Goal: Information Seeking & Learning: Learn about a topic

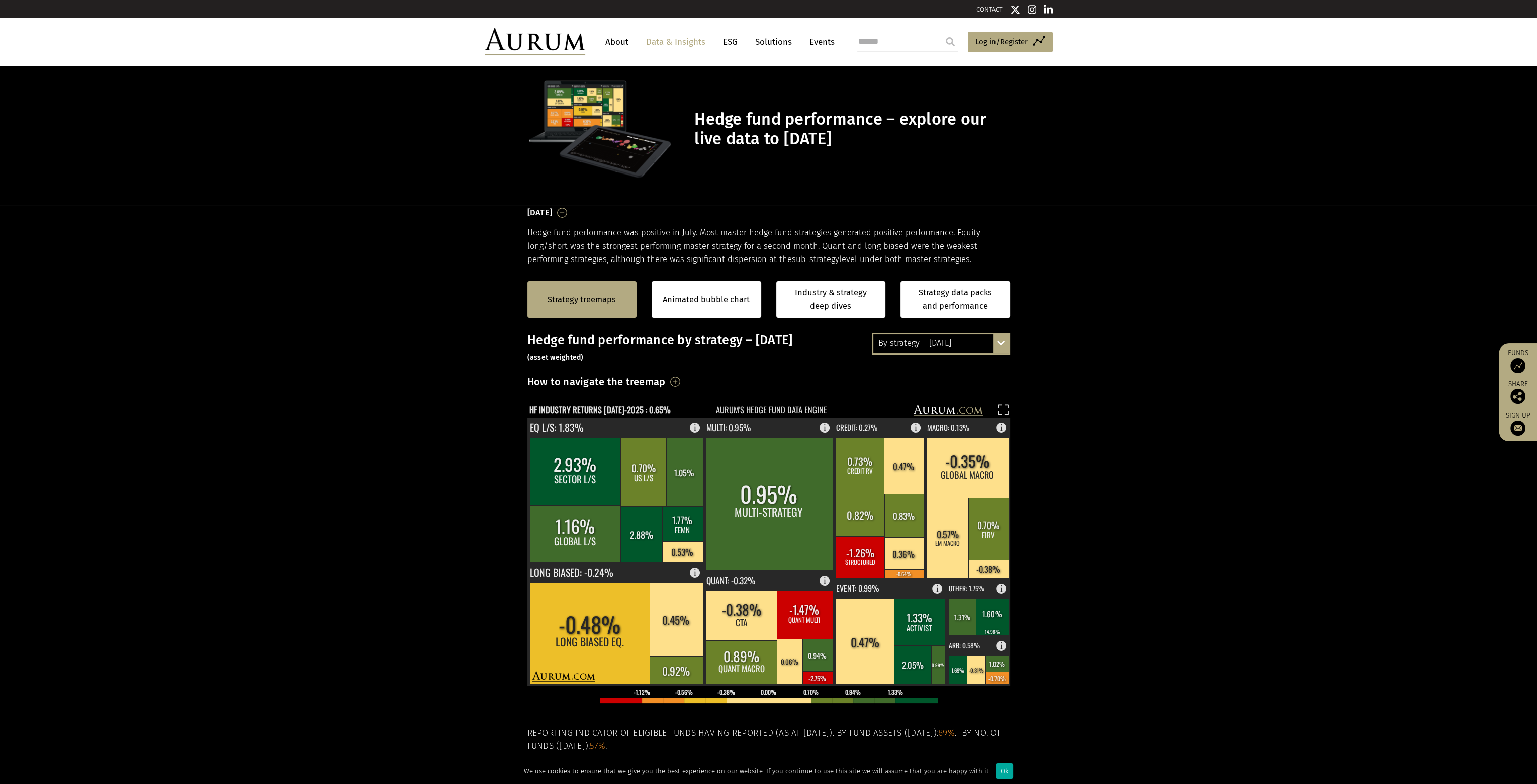
click at [958, 343] on div "By strategy – July 2025 By strategy – July 2025 By strategy – year to date 2016…" at bounding box center [941, 344] width 138 height 21
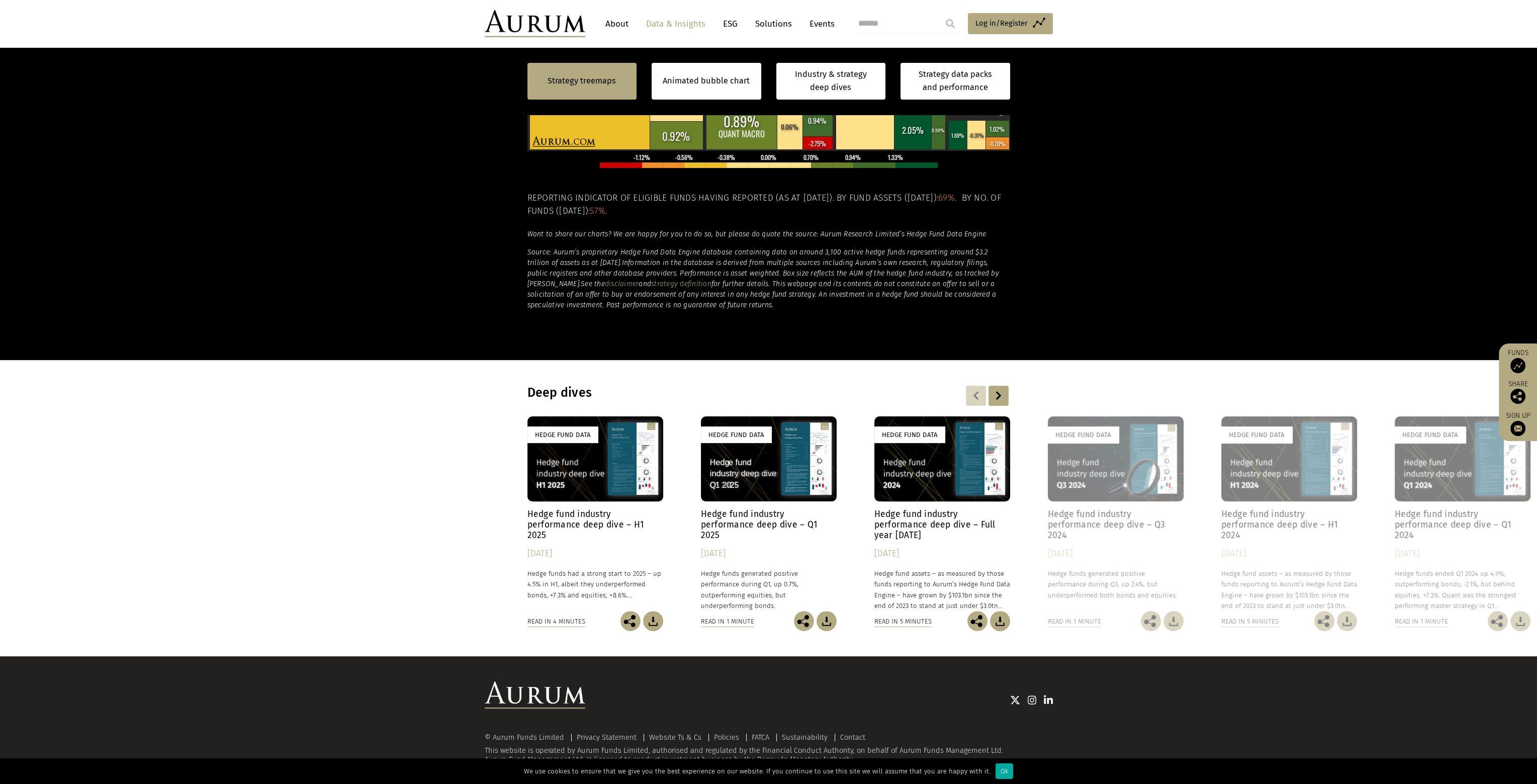
scroll to position [536, 0]
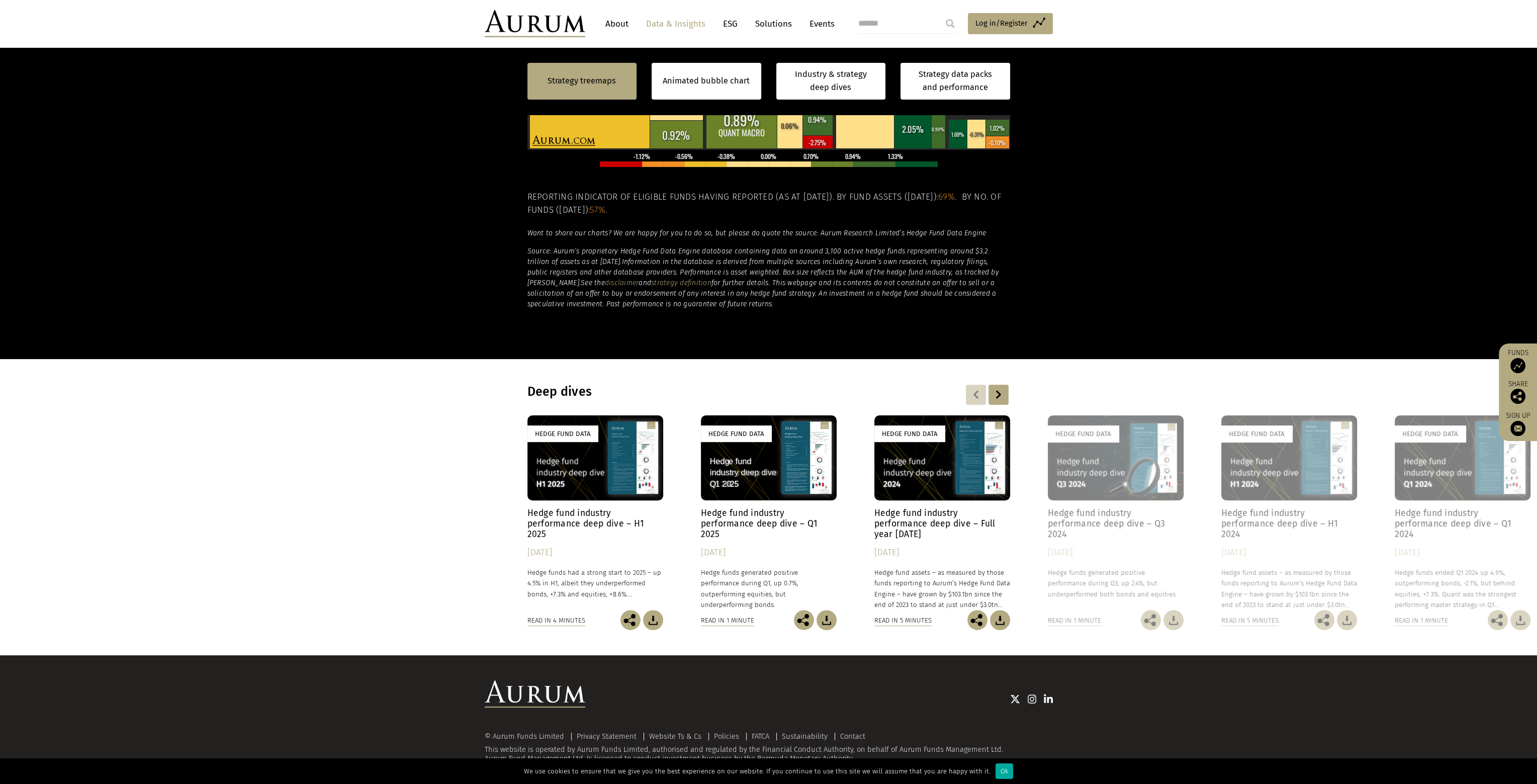
click at [608, 457] on div "Hedge Fund Data" at bounding box center [594, 458] width 136 height 85
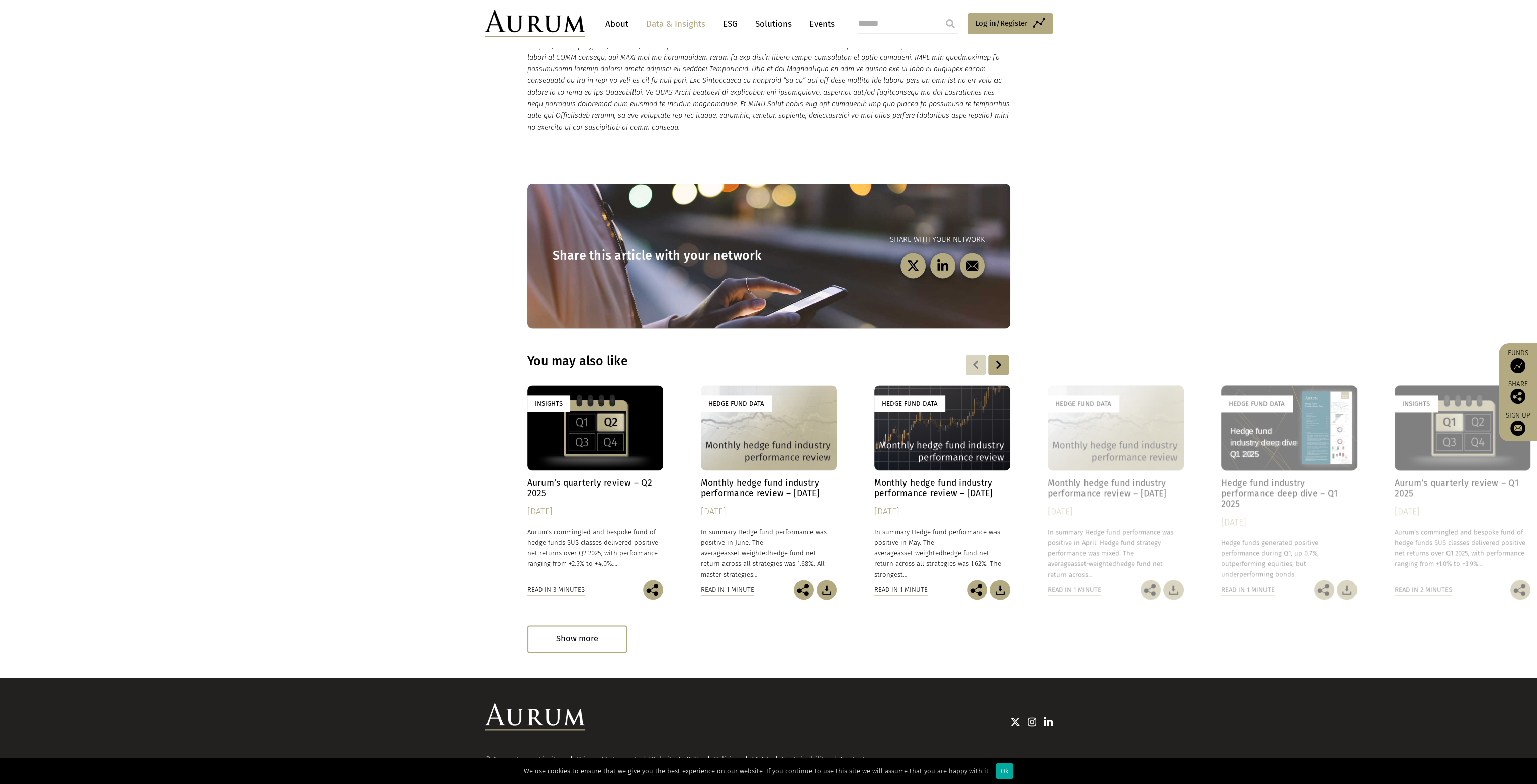
scroll to position [2584, 0]
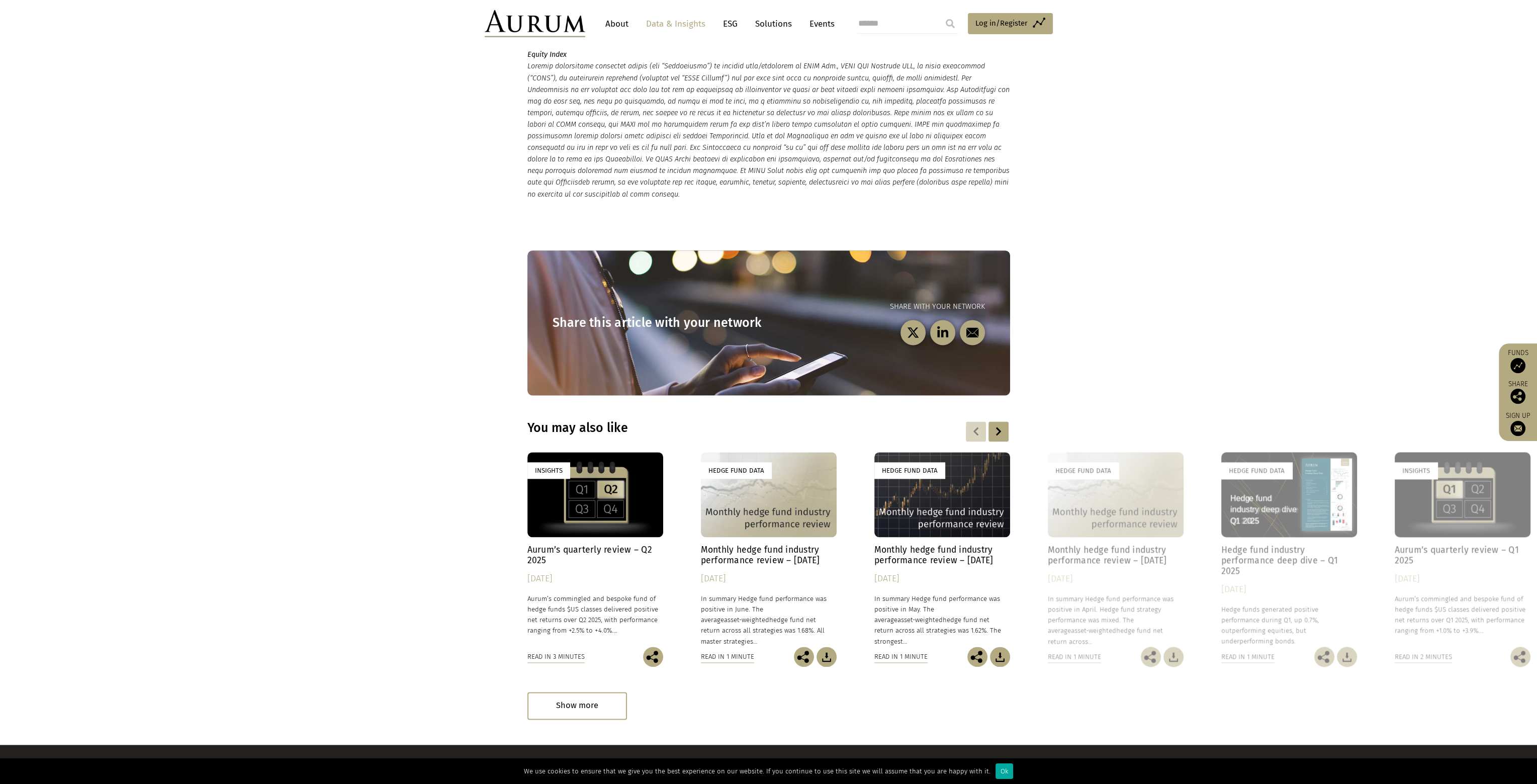
click at [799, 477] on div "Hedge Fund Data" at bounding box center [768, 494] width 136 height 85
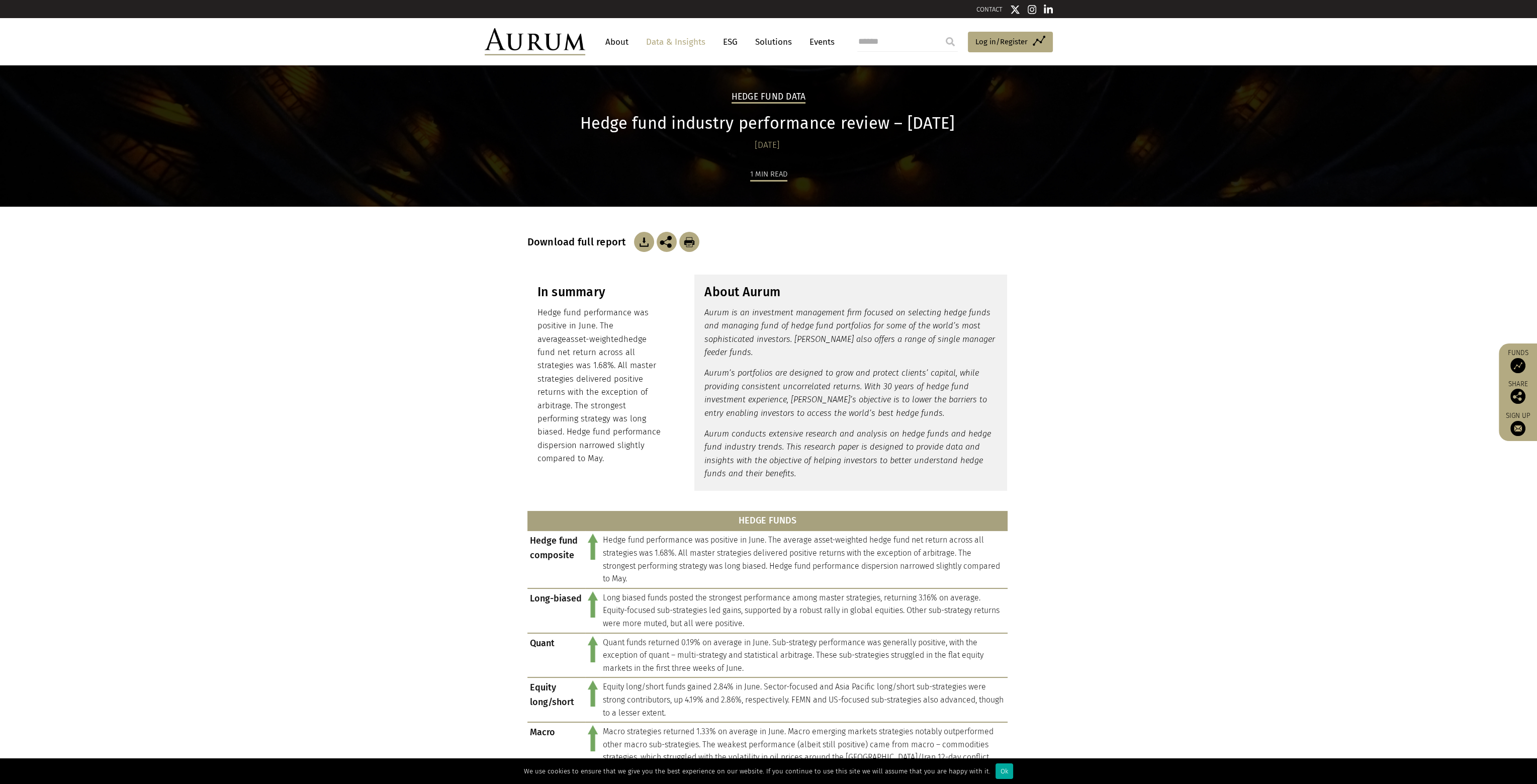
click at [662, 40] on link "Data & Insights" at bounding box center [676, 42] width 69 height 19
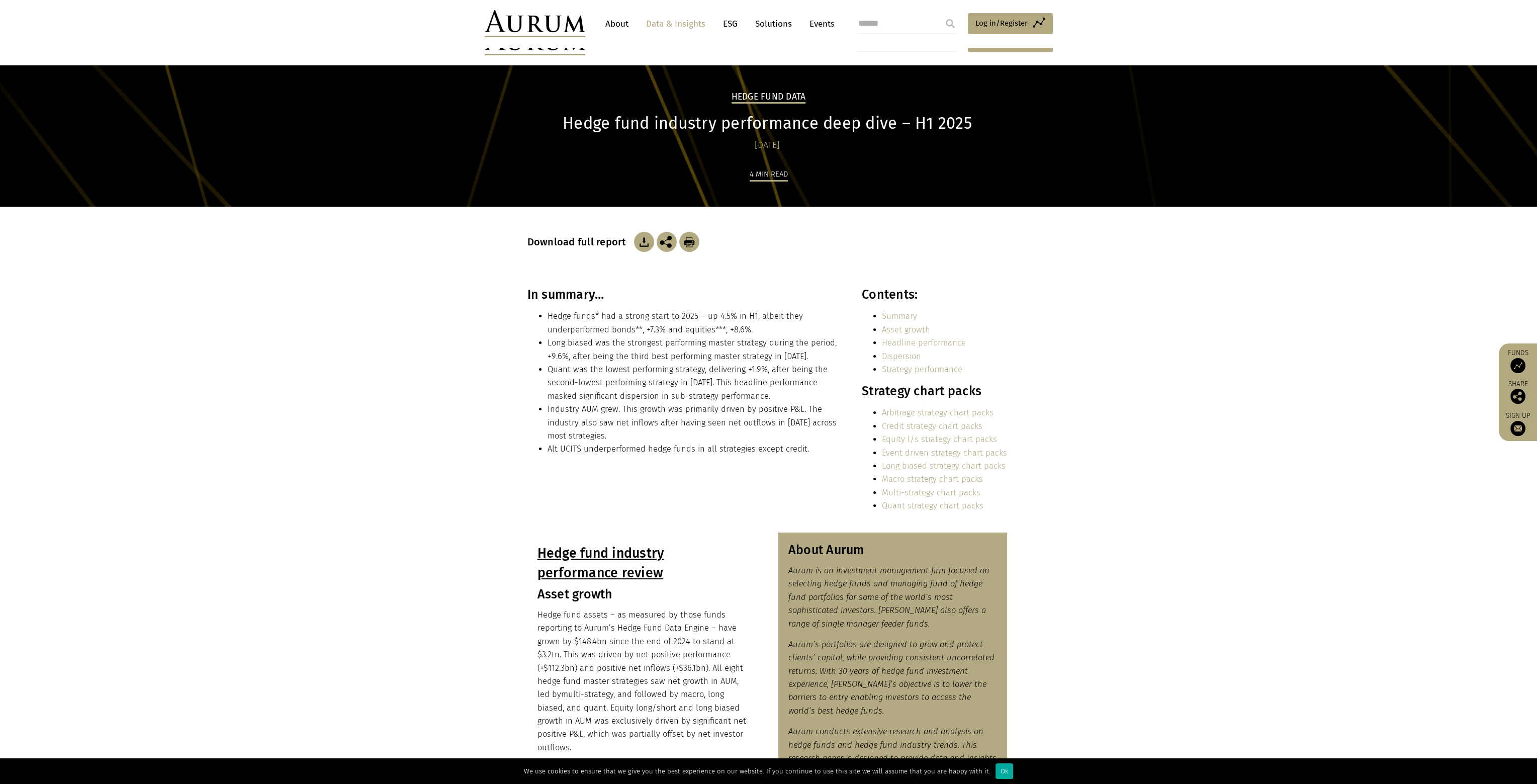
scroll to position [66, 0]
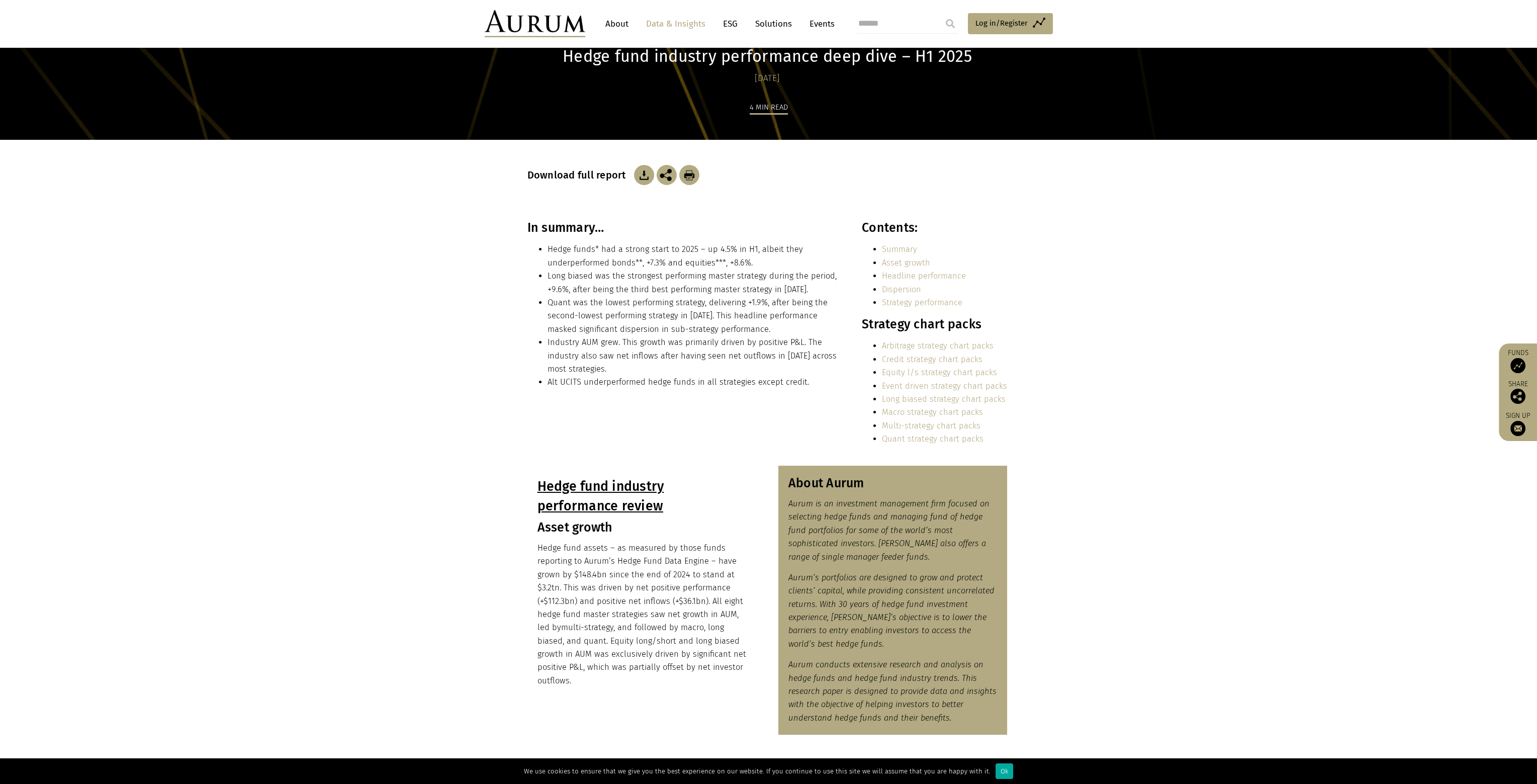
click at [621, 21] on link "About" at bounding box center [617, 23] width 33 height 19
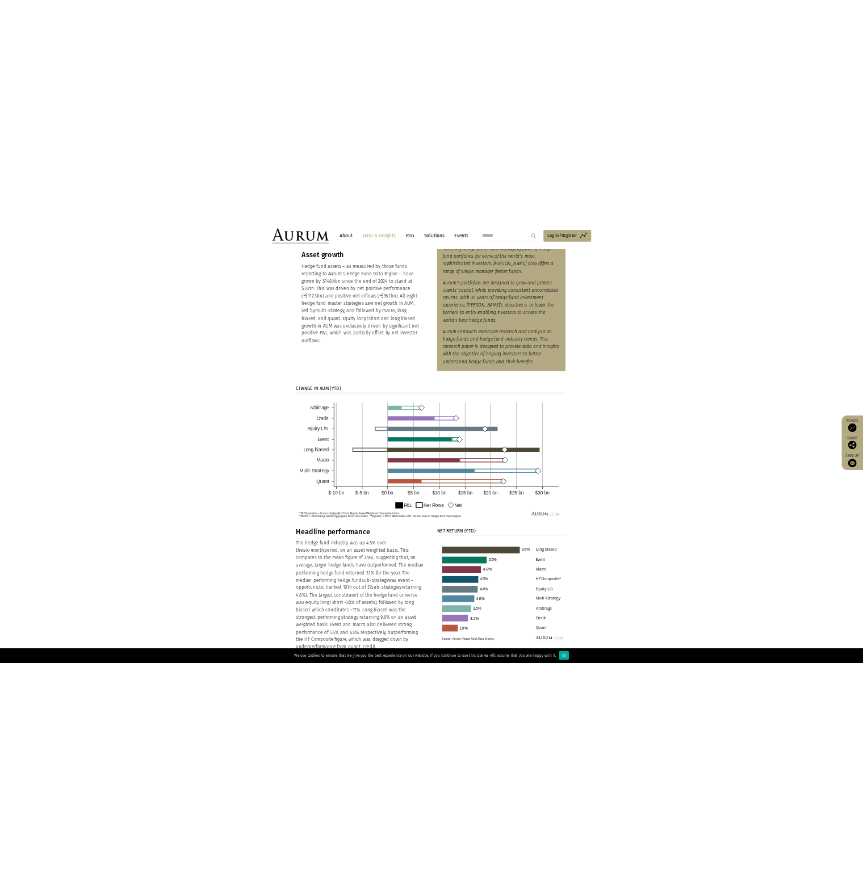
scroll to position [681, 0]
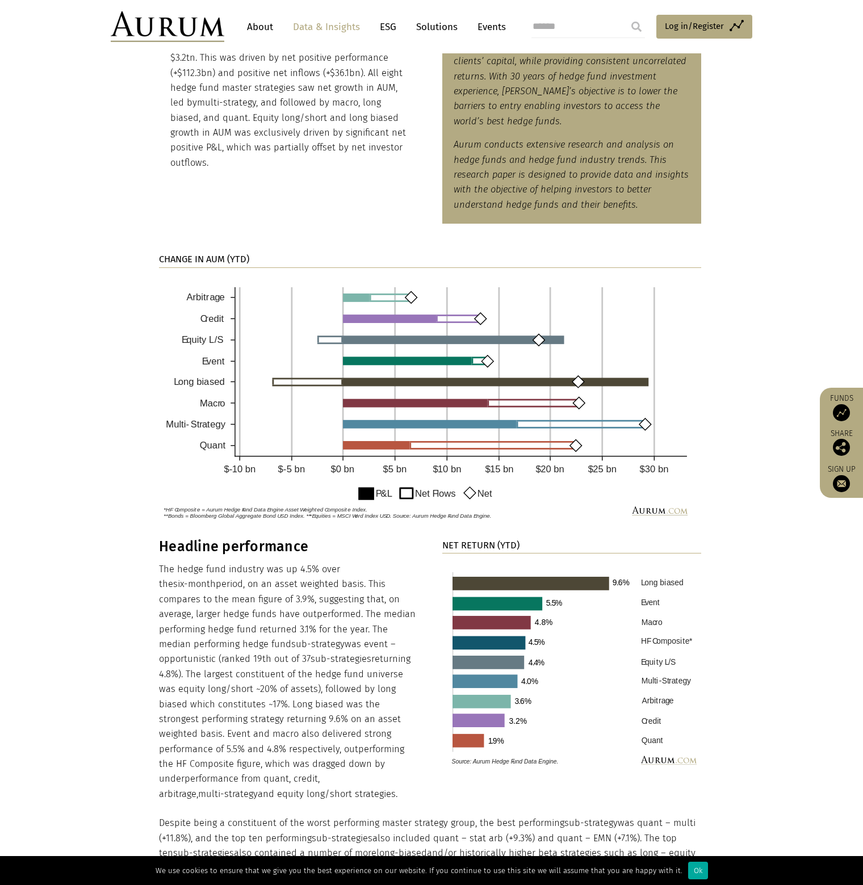
click at [121, 360] on section "CHANGE IN AUM (YTD)" at bounding box center [431, 388] width 863 height 300
click at [321, 199] on div "Hedge fund industry performance review Asset growth Hedge fund assets – as meas…" at bounding box center [432, 72] width 568 height 304
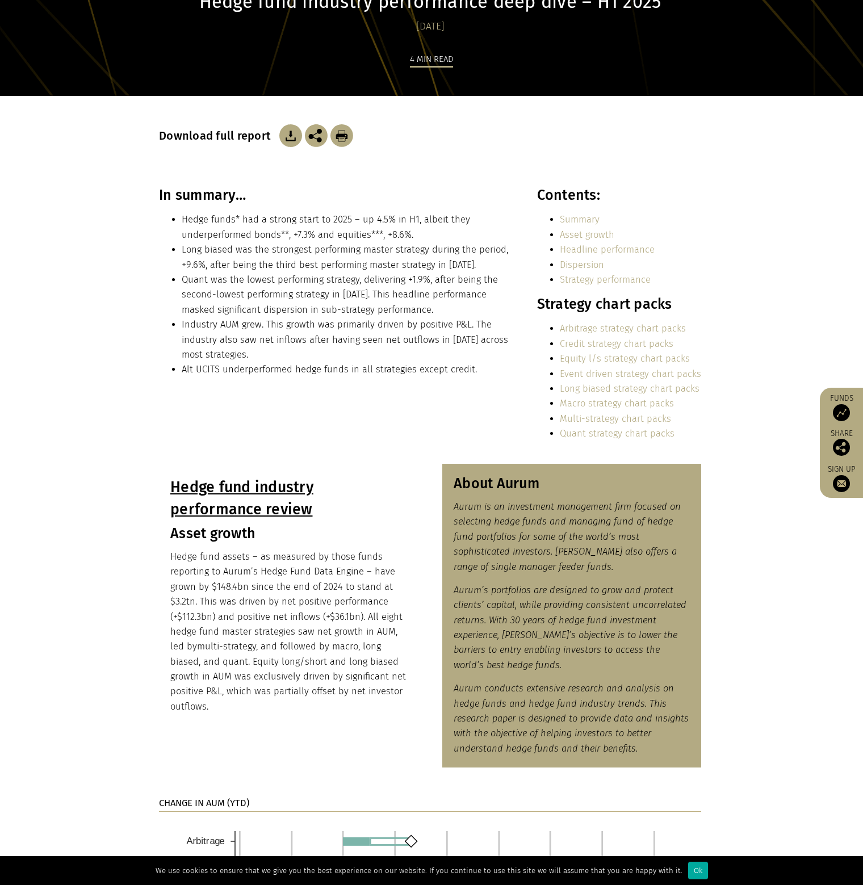
scroll to position [0, 0]
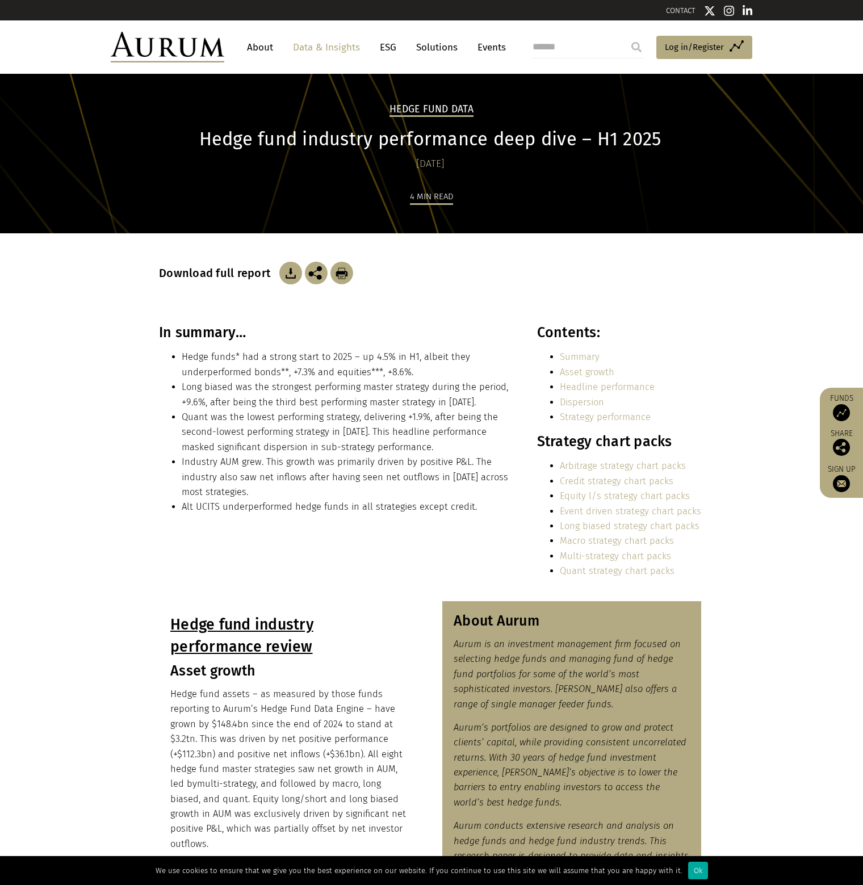
drag, startPoint x: 819, startPoint y: 248, endPoint x: 813, endPoint y: 237, distance: 13.0
click at [819, 248] on section "Download full report" at bounding box center [431, 278] width 863 height 91
click at [347, 47] on link "Data & Insights" at bounding box center [326, 47] width 78 height 21
click at [595, 371] on link "Asset growth" at bounding box center [587, 372] width 54 height 11
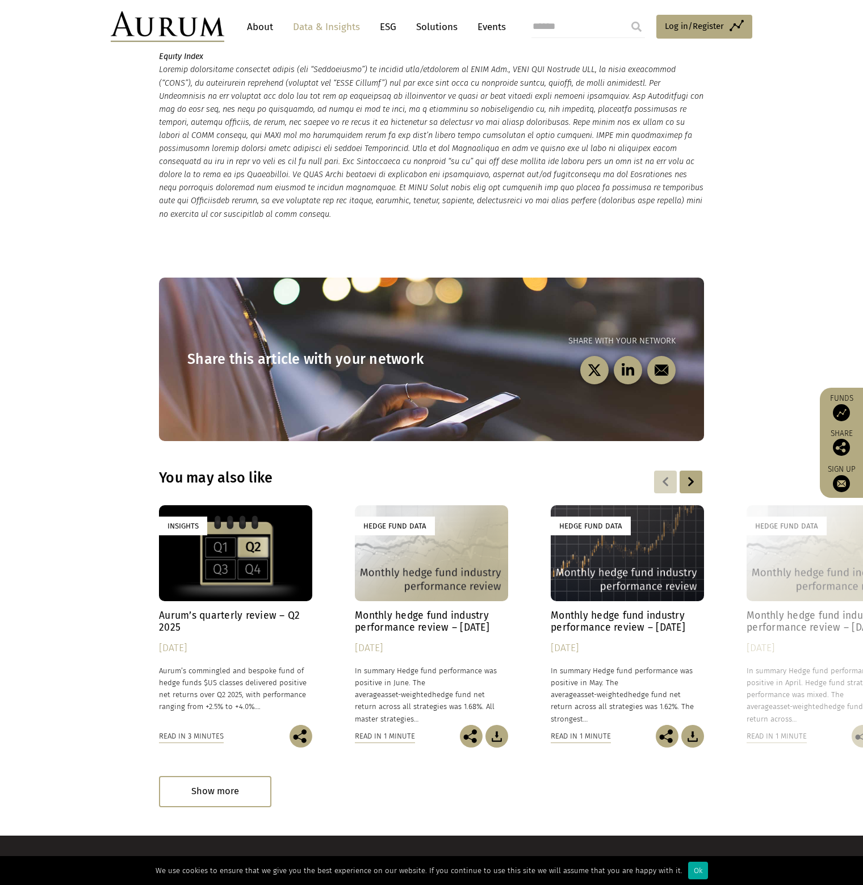
scroll to position [2842, 0]
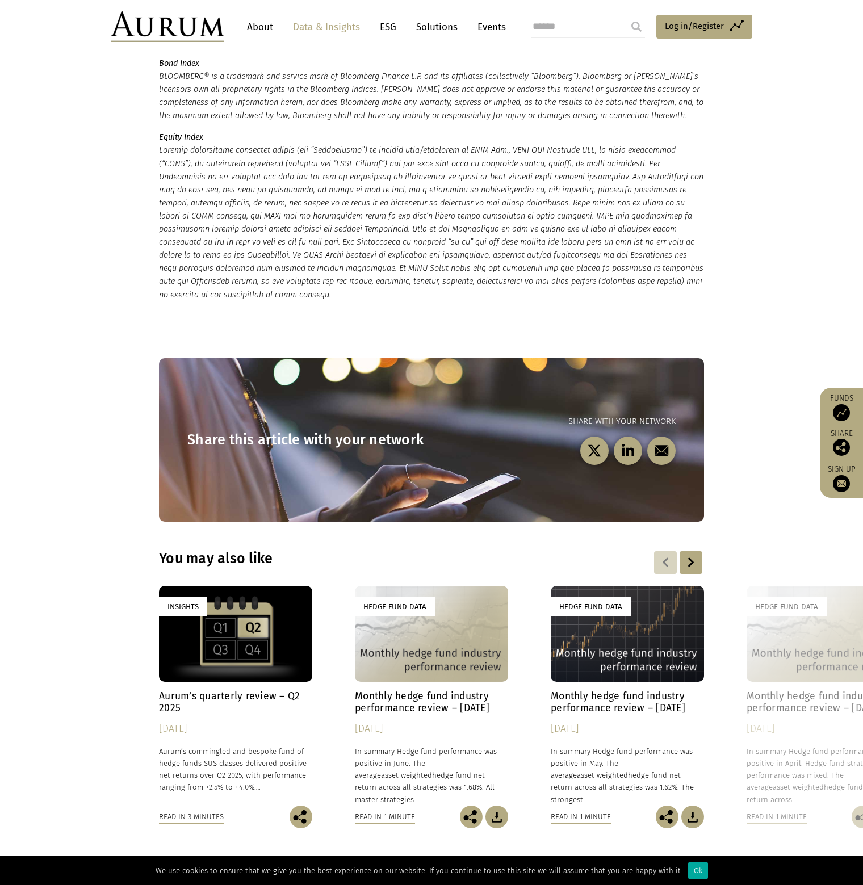
click at [254, 856] on div "Show more" at bounding box center [215, 871] width 112 height 31
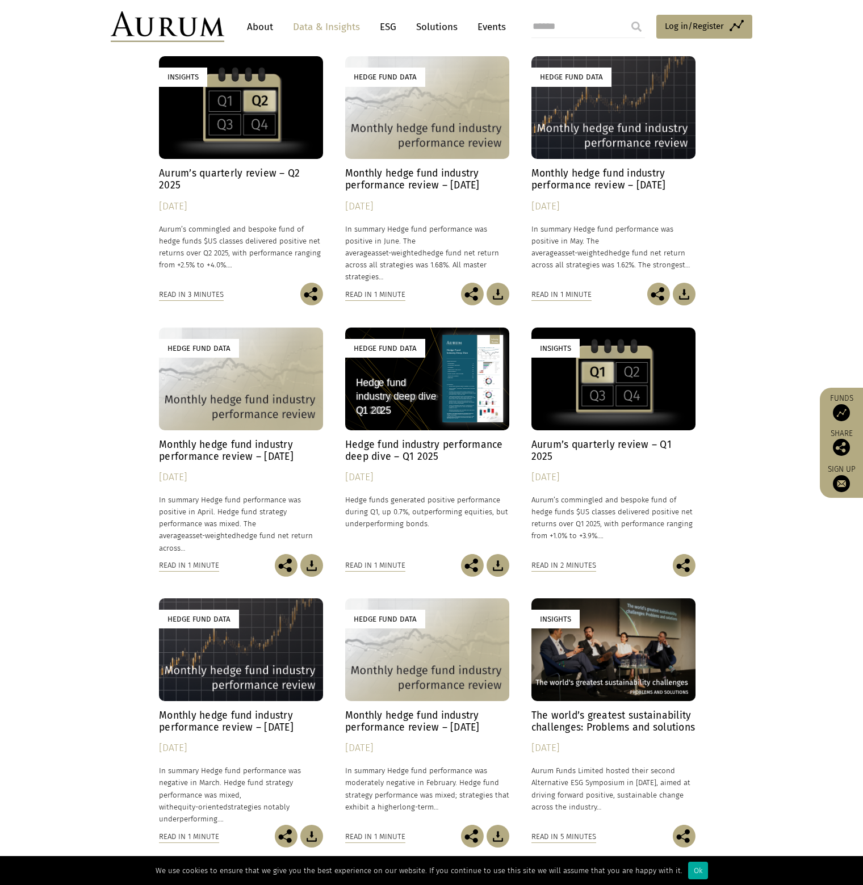
scroll to position [3371, 0]
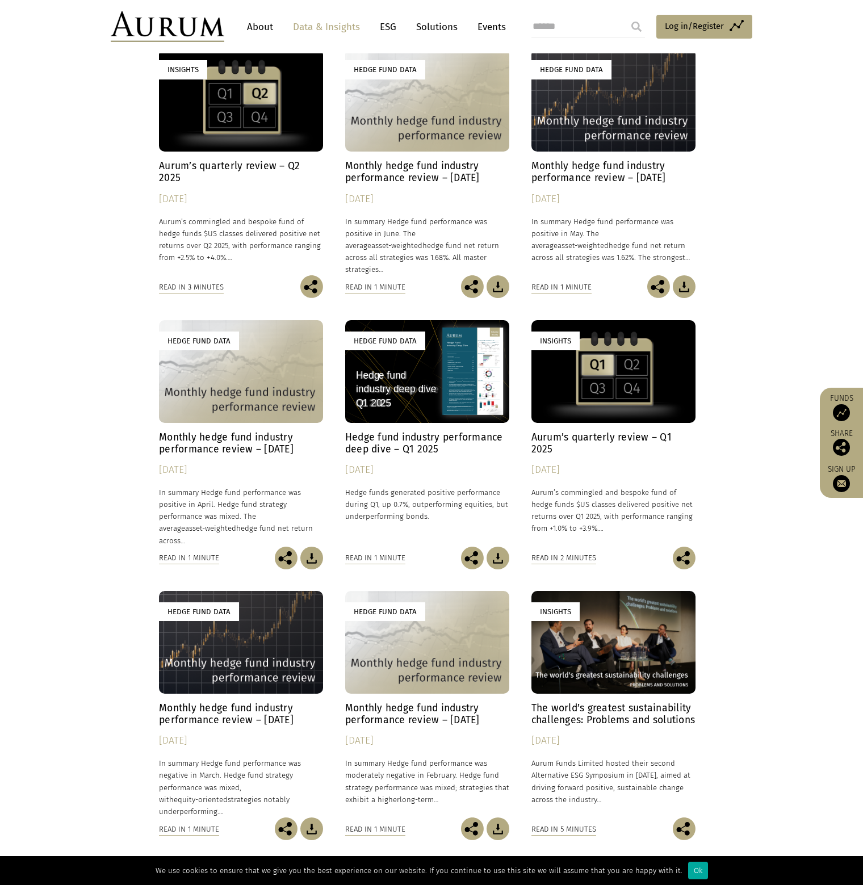
click at [627, 380] on div "Insights" at bounding box center [613, 371] width 164 height 103
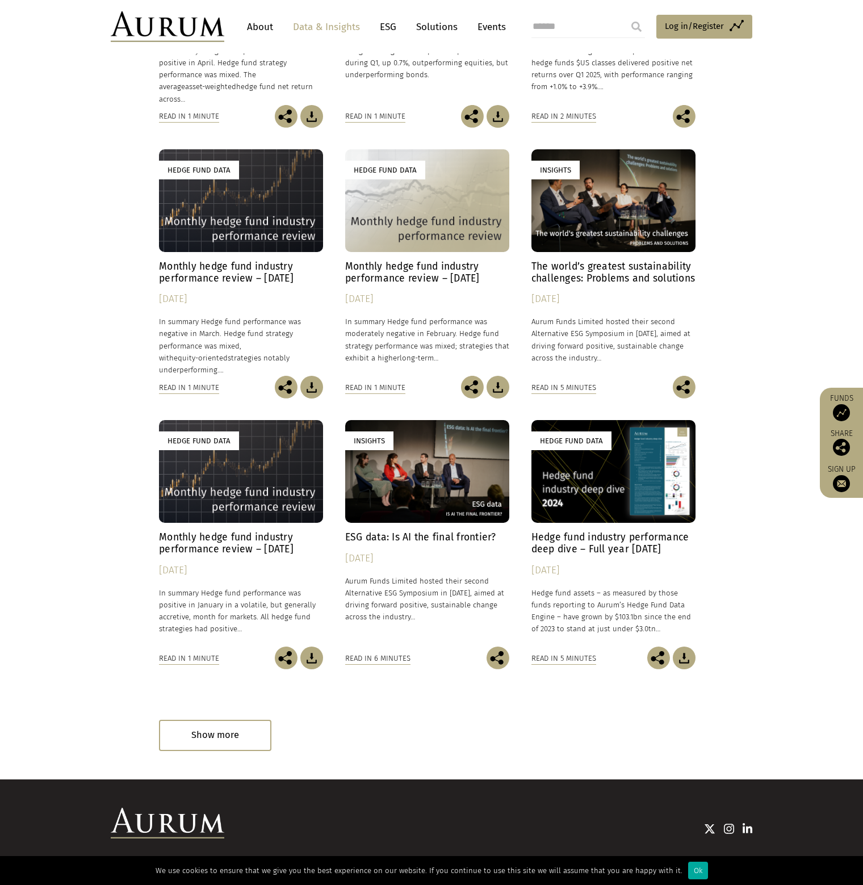
scroll to position [3825, 0]
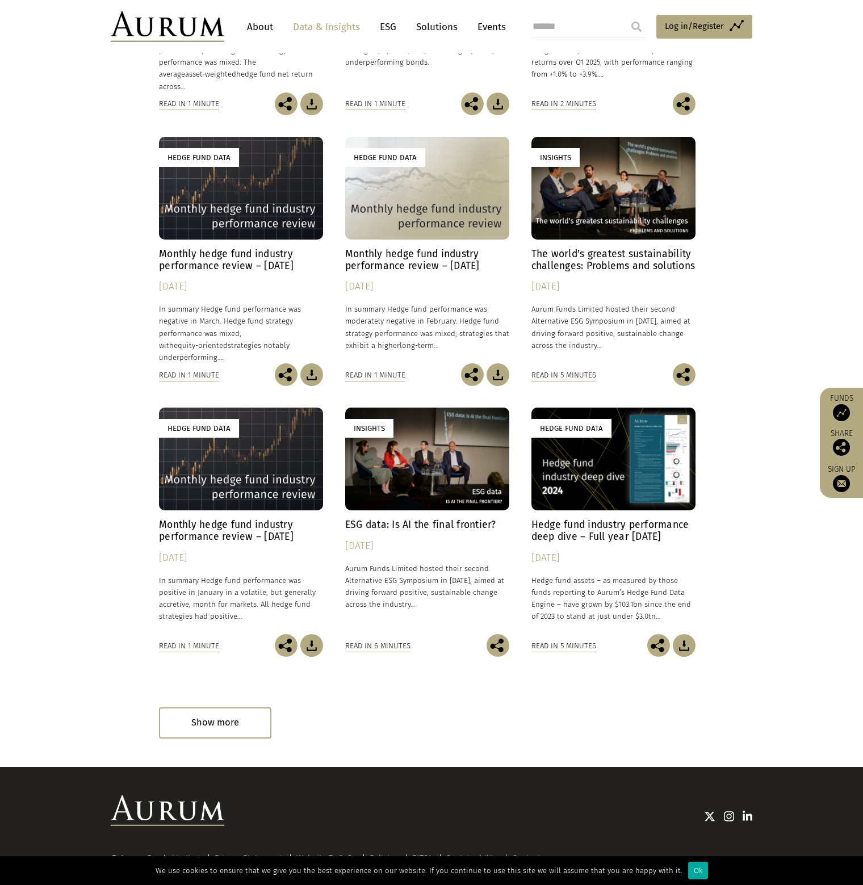
click at [628, 436] on div "Hedge Fund Data" at bounding box center [613, 458] width 164 height 103
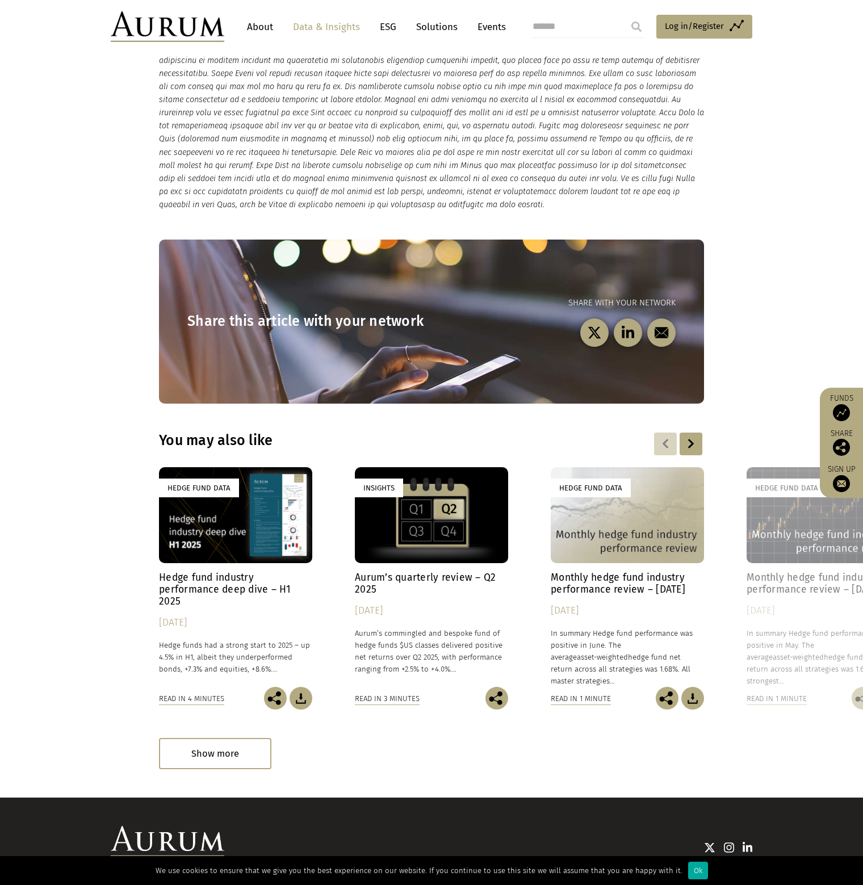
scroll to position [1572, 0]
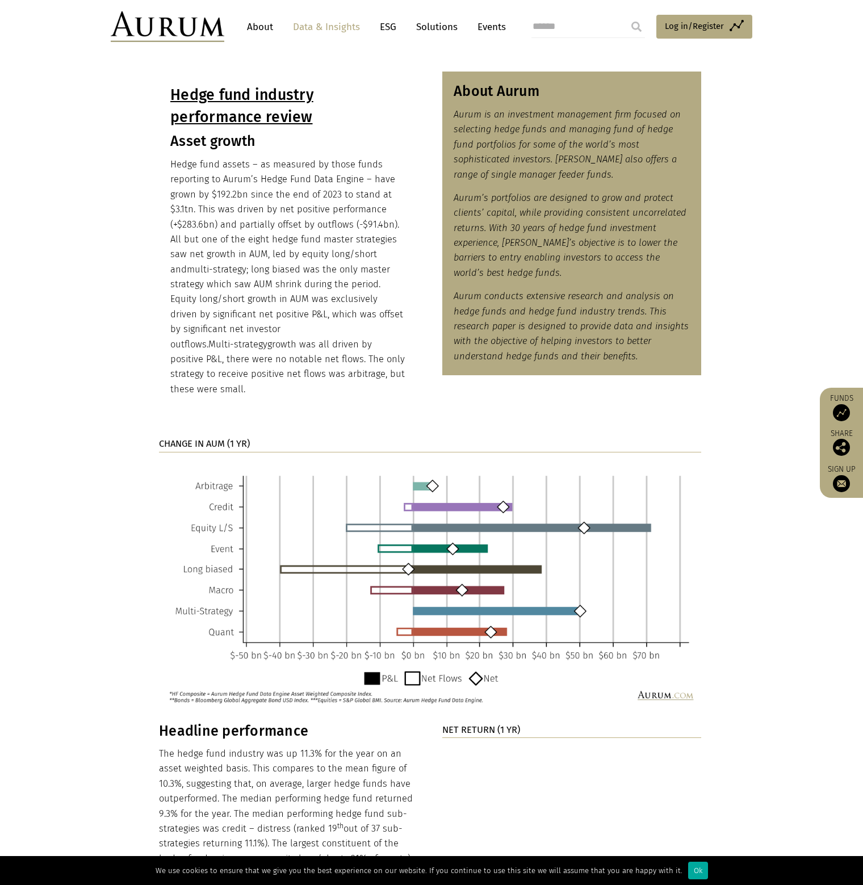
scroll to position [681, 0]
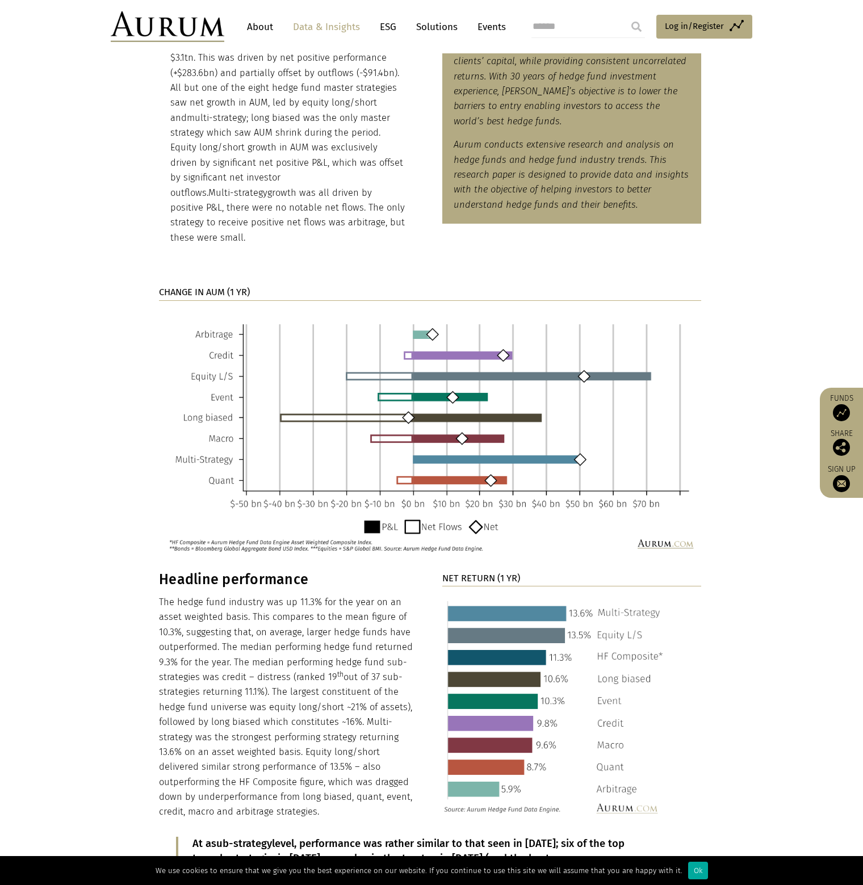
click at [829, 190] on section "Hedge fund industry performance review Asset growth Hedge fund assets – as meas…" at bounding box center [431, 95] width 863 height 351
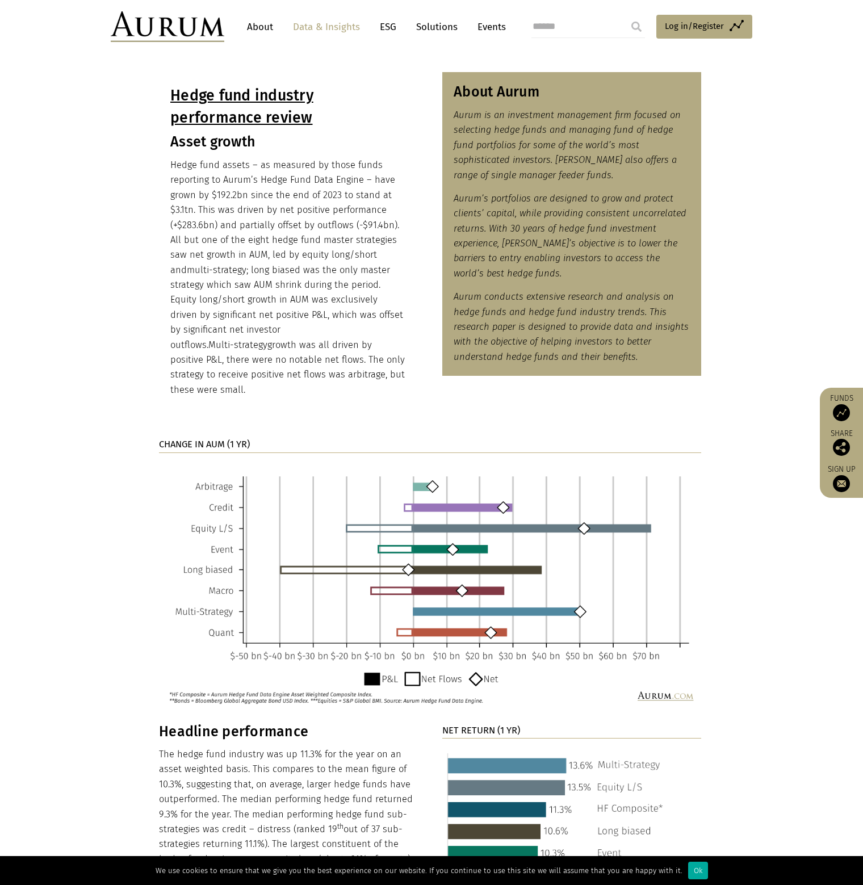
scroll to position [529, 0]
click at [824, 282] on section "Hedge fund industry performance review Asset growth Hedge fund assets – as meas…" at bounding box center [431, 247] width 863 height 351
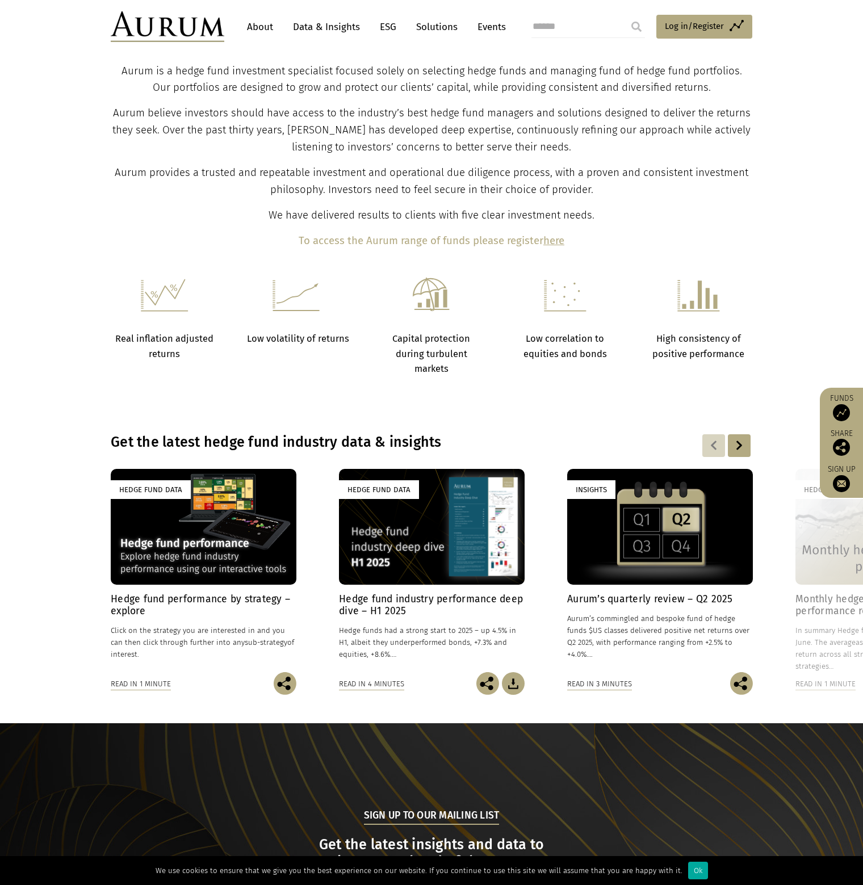
scroll to position [302, 0]
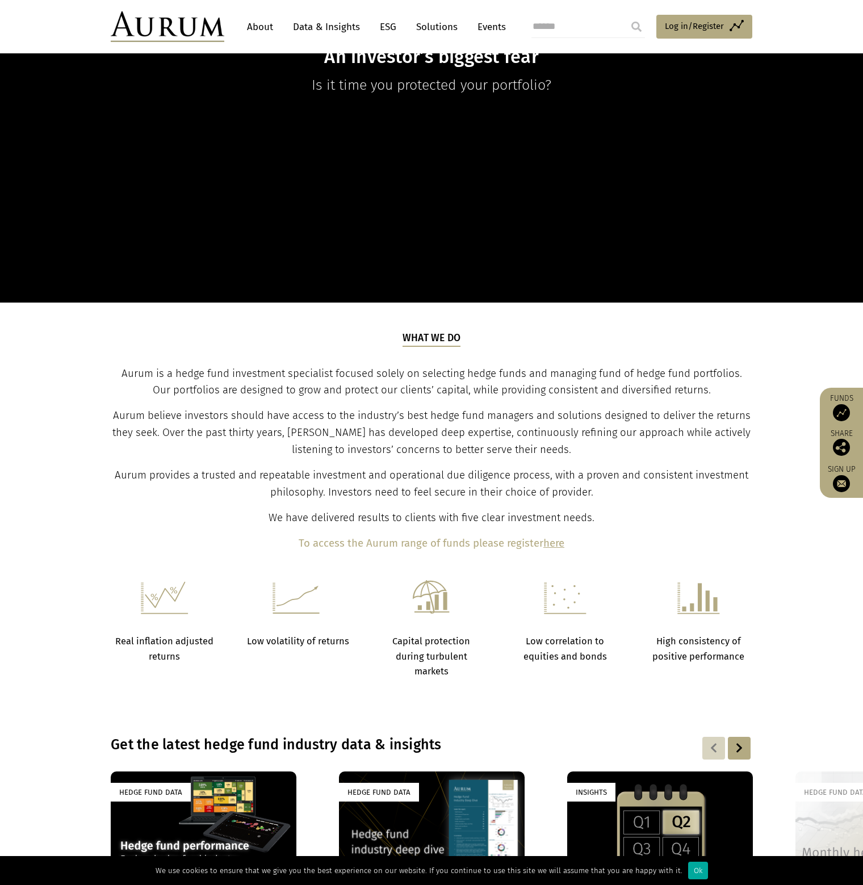
click at [801, 298] on div "An investor’s biggest fear Is it time you protected your portfolio?" at bounding box center [431, 36] width 863 height 531
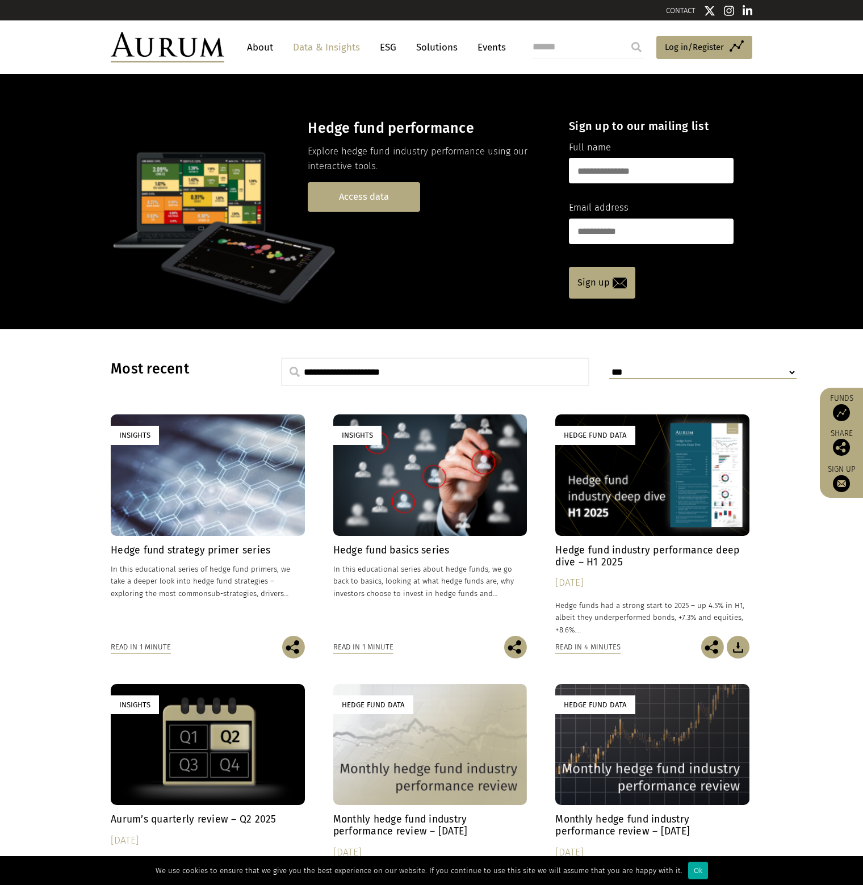
click at [390, 201] on link "Access data" at bounding box center [364, 196] width 112 height 29
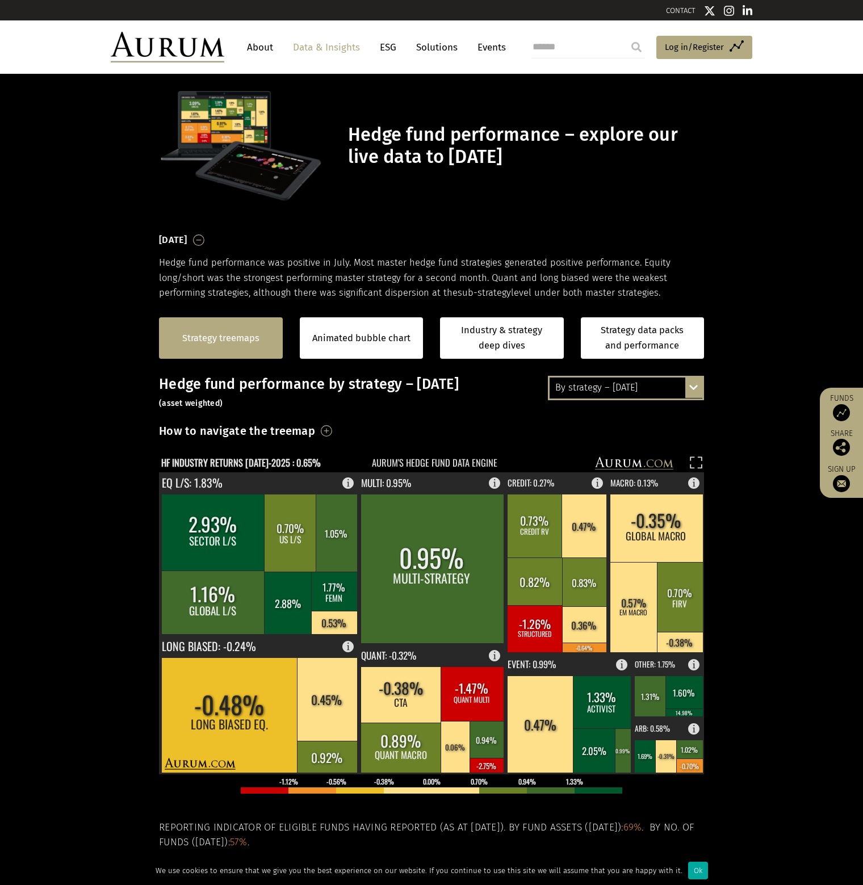
click at [242, 340] on link "Strategy treemaps" at bounding box center [220, 338] width 77 height 15
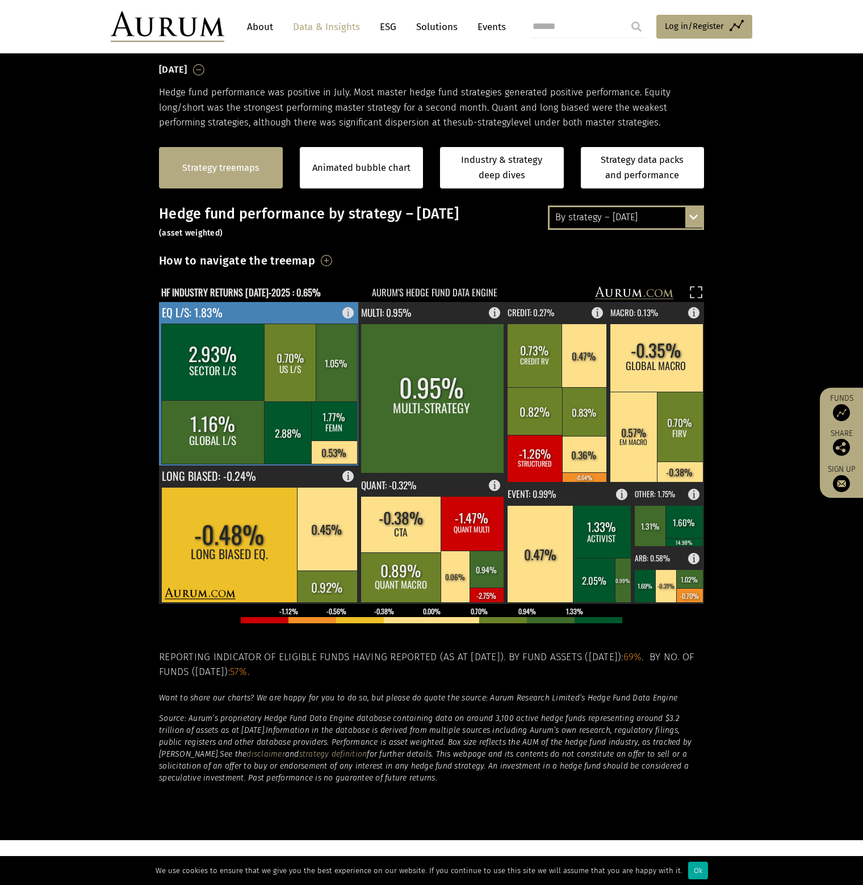
scroll to position [171, 0]
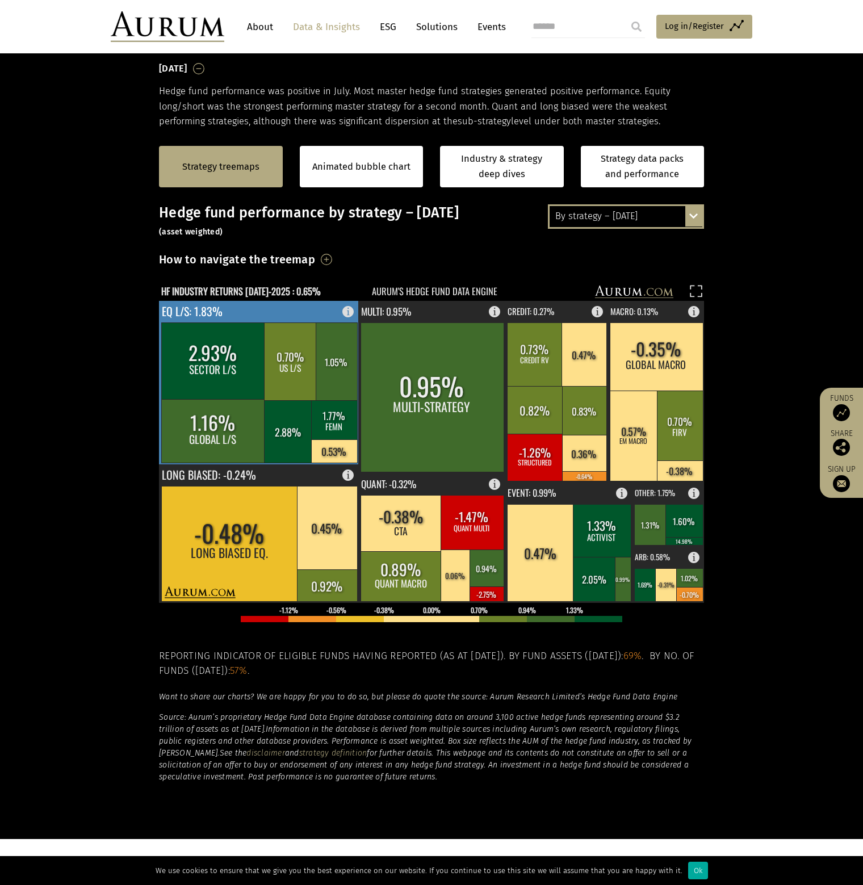
click at [348, 309] on rect at bounding box center [351, 309] width 14 height 16
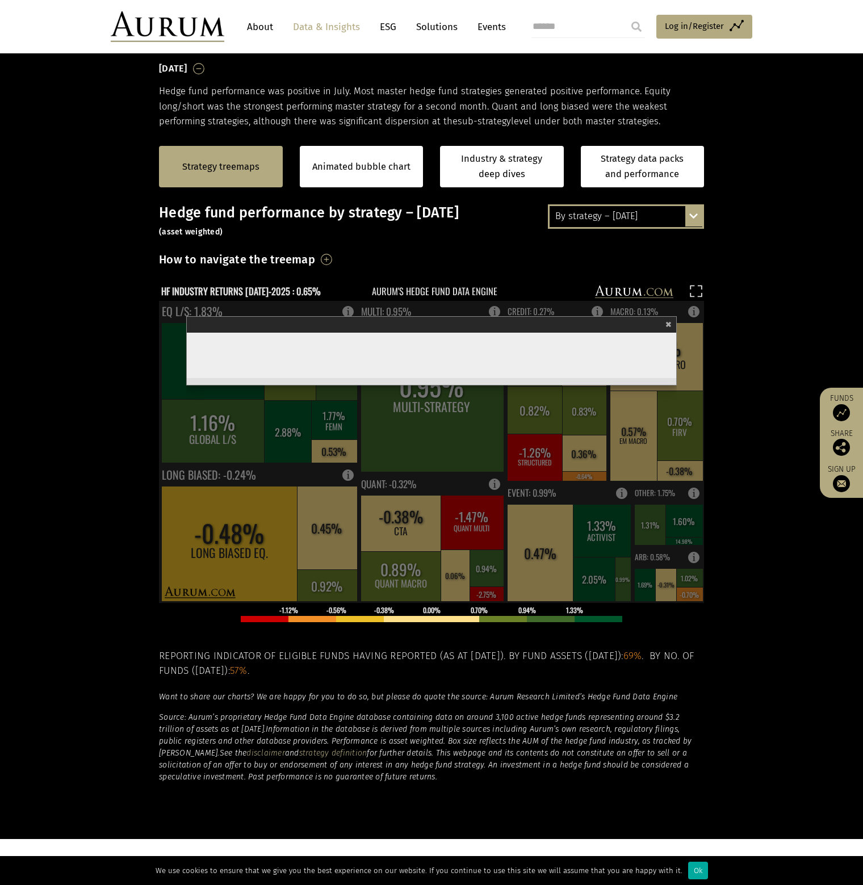
click at [348, 309] on rect at bounding box center [431, 452] width 545 height 302
click at [777, 333] on section "Strategy treemaps Animated bubble chart Industry & strategy deep dives Strategy…" at bounding box center [431, 483] width 863 height 709
click at [671, 321] on span "×" at bounding box center [668, 322] width 6 height 13
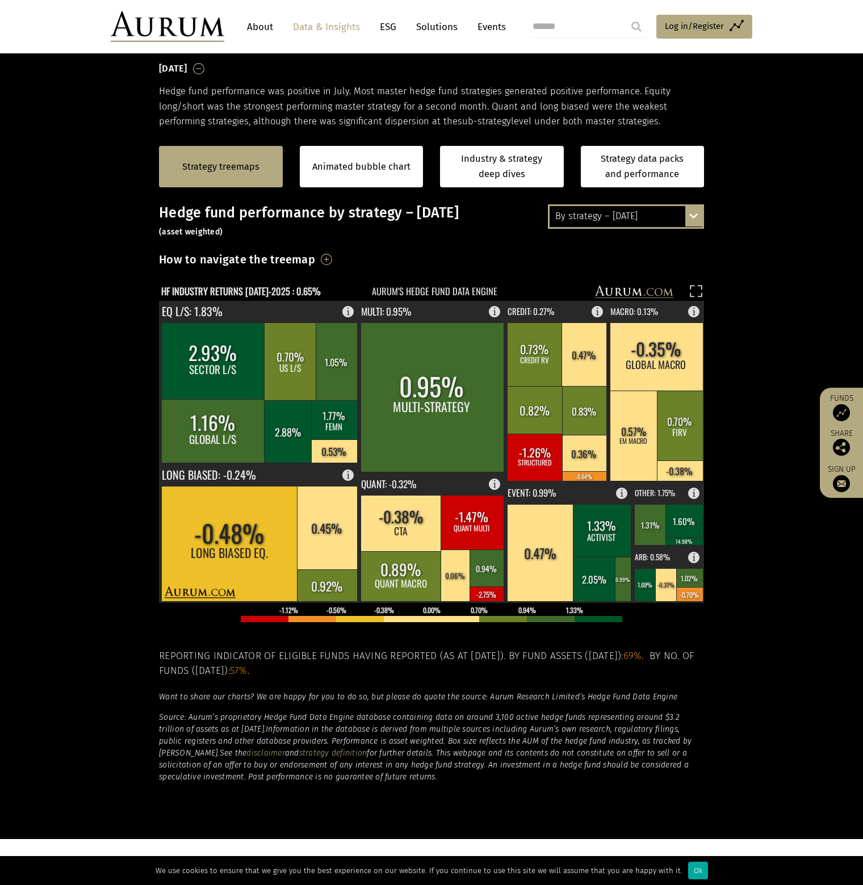
click at [837, 323] on section "Strategy treemaps Animated bubble chart Industry & strategy deep dives Strategy…" at bounding box center [431, 483] width 863 height 709
click at [690, 218] on div "By strategy – July 2025 By strategy – July 2025 By strategy – year to date 2016…" at bounding box center [626, 216] width 156 height 24
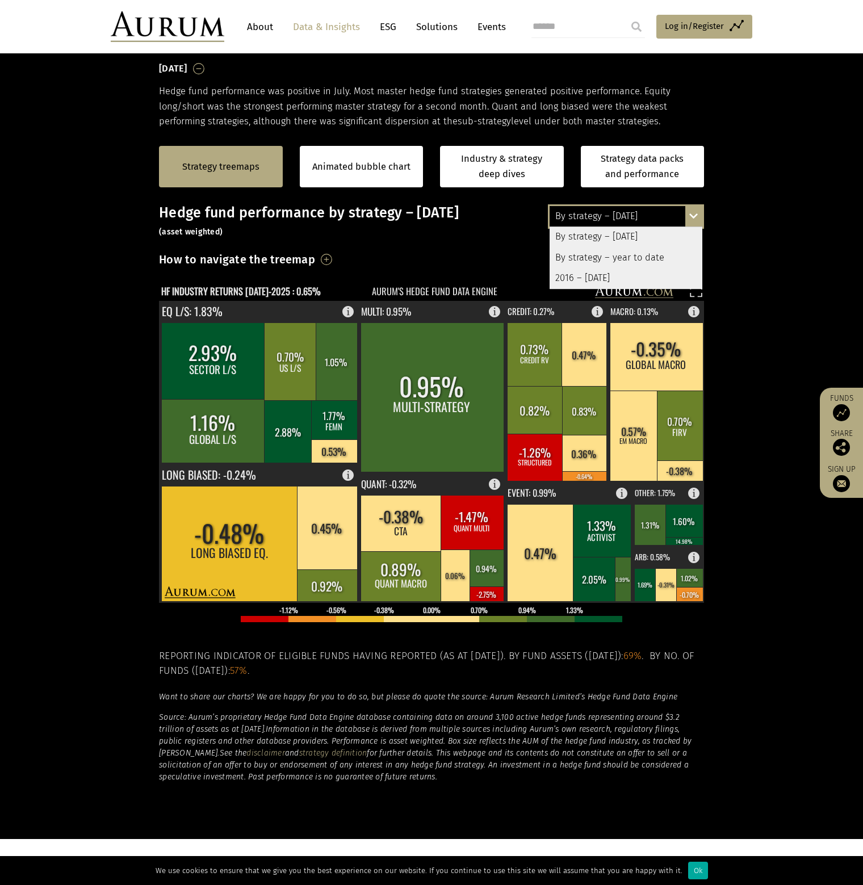
click at [654, 255] on div "By strategy – year to date" at bounding box center [625, 257] width 153 height 20
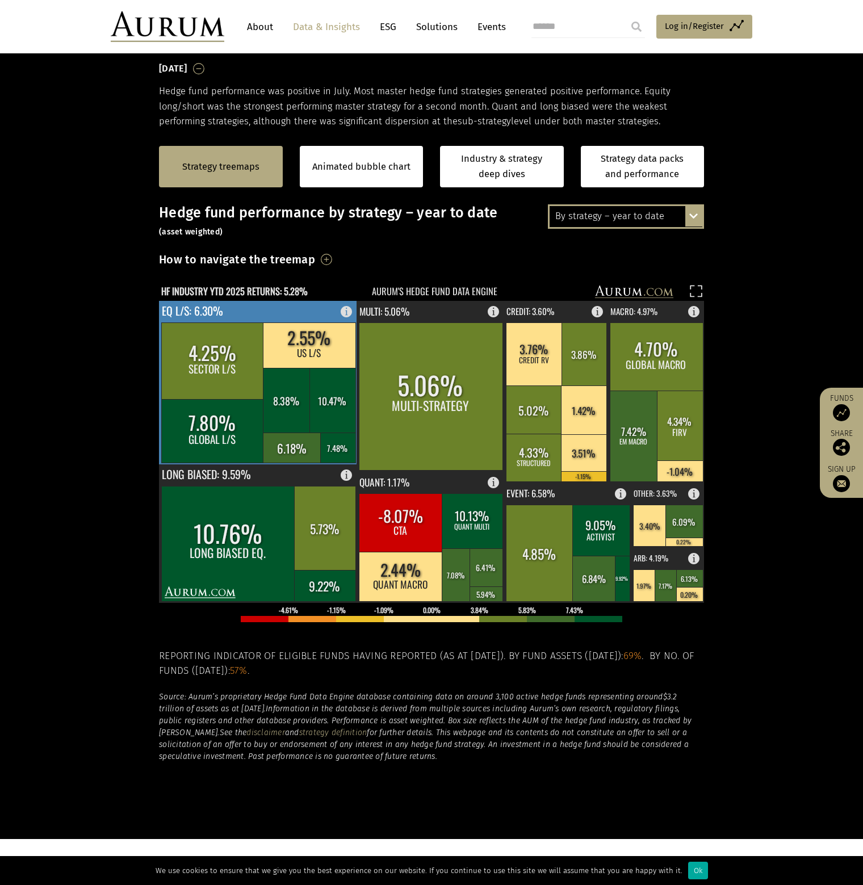
click at [345, 311] on rect at bounding box center [350, 309] width 14 height 16
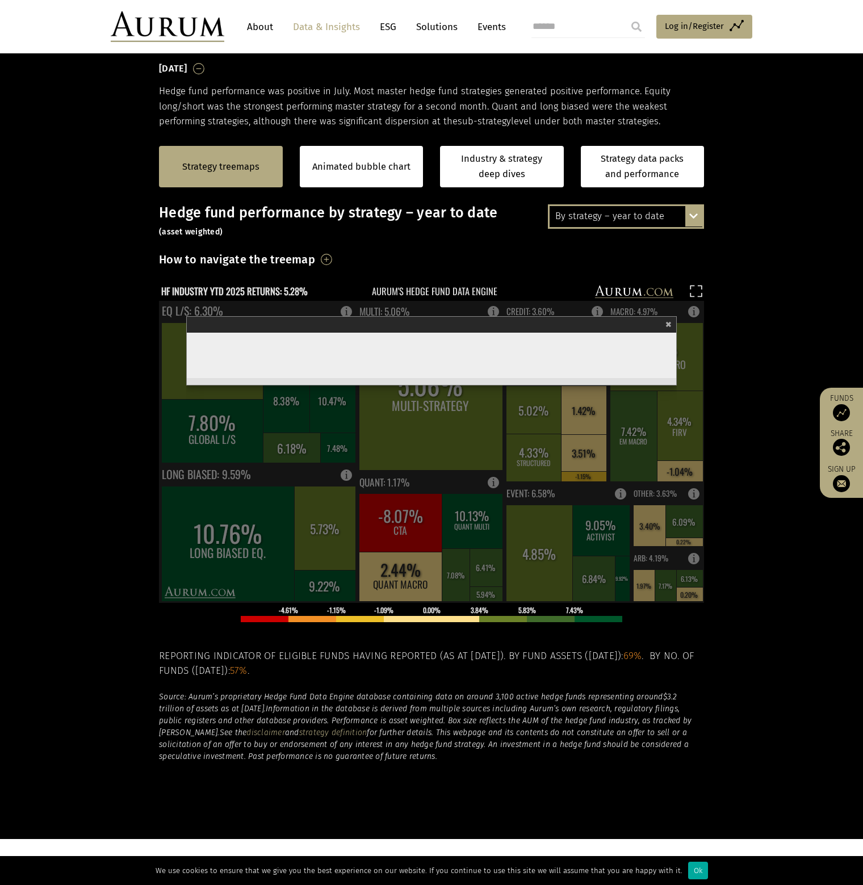
click at [716, 285] on section "Strategy treemaps Animated bubble chart Industry & strategy deep dives Strategy…" at bounding box center [431, 483] width 863 height 709
click at [668, 324] on span "×" at bounding box center [668, 322] width 6 height 13
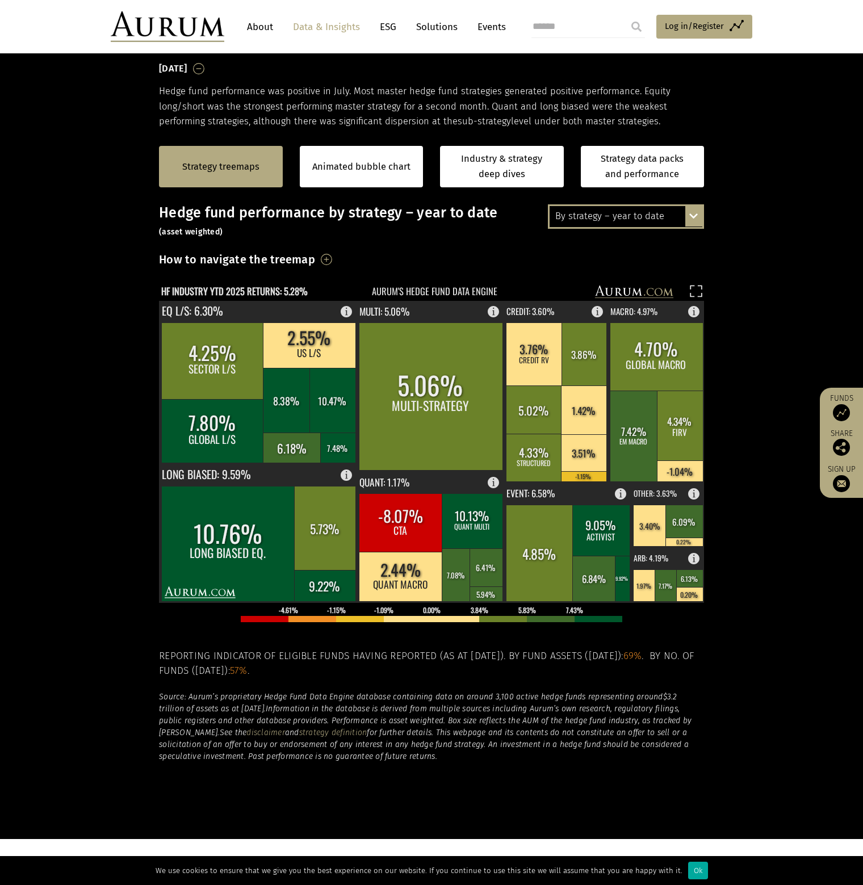
click at [699, 221] on div "By strategy – year to date By strategy – July 2025 By strategy – year to date 2…" at bounding box center [626, 216] width 156 height 24
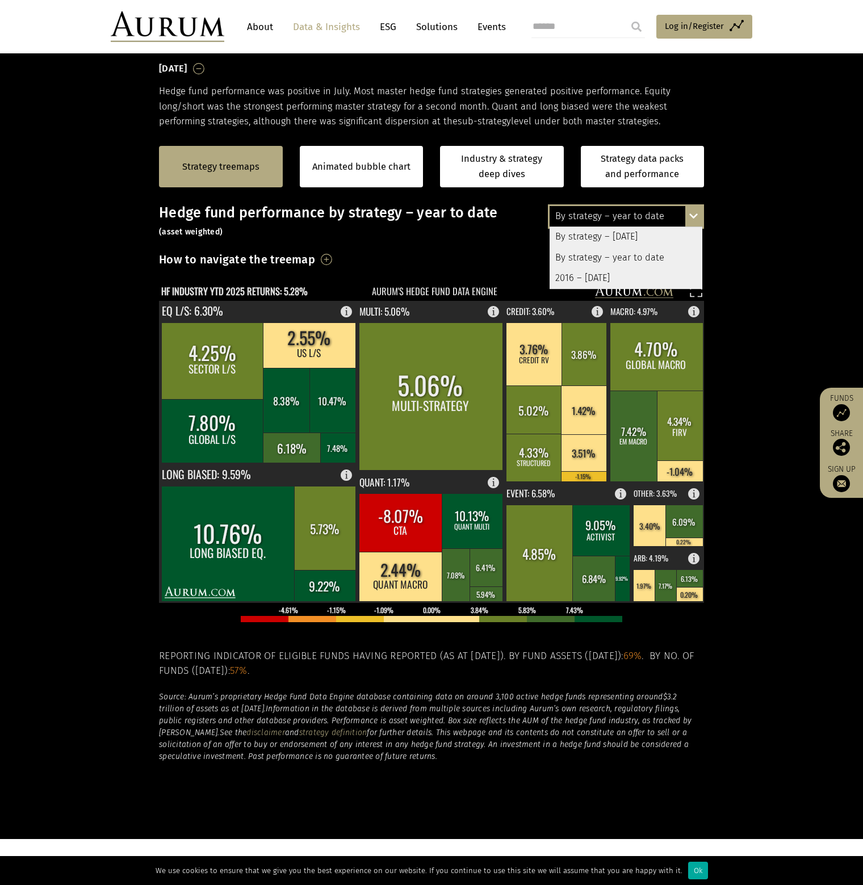
click at [632, 276] on div "2016 – [DATE]" at bounding box center [625, 278] width 153 height 20
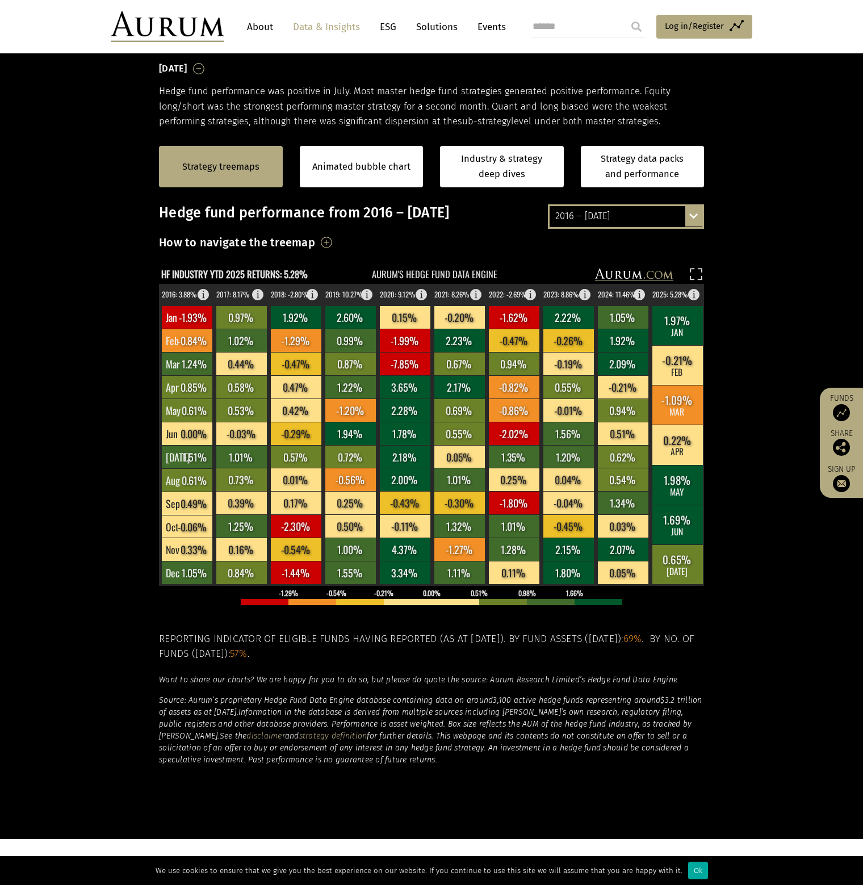
click at [695, 215] on div "2016 – July 2025 By strategy – July 2025 By strategy – year to date 2016 – July…" at bounding box center [626, 216] width 156 height 24
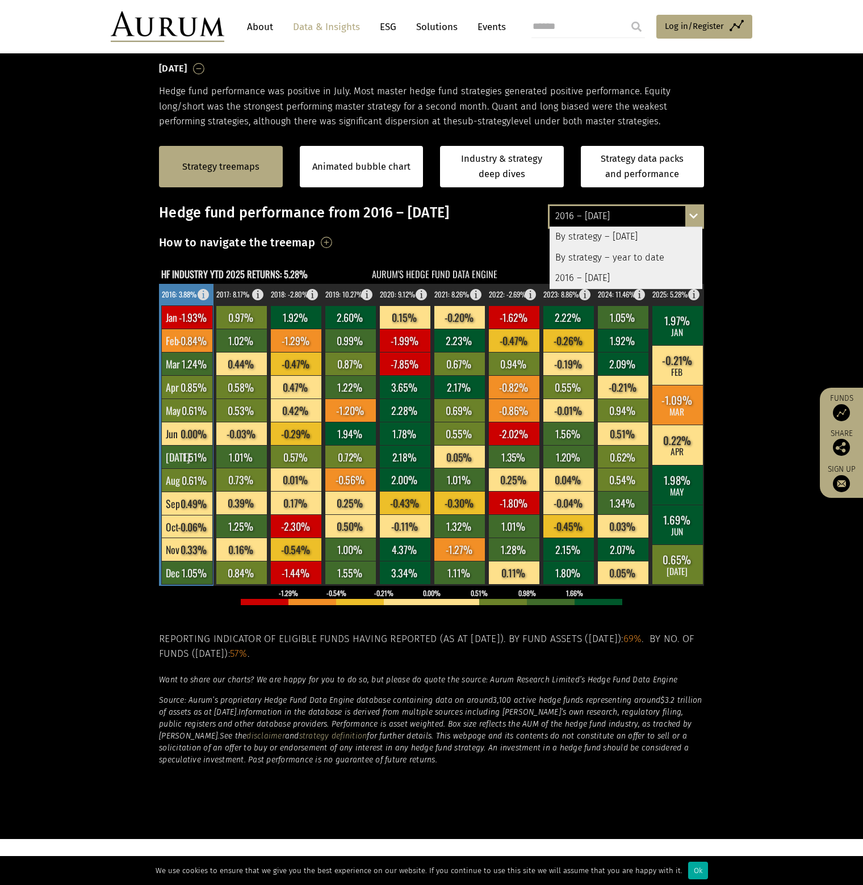
click at [202, 291] on rect at bounding box center [207, 292] width 14 height 16
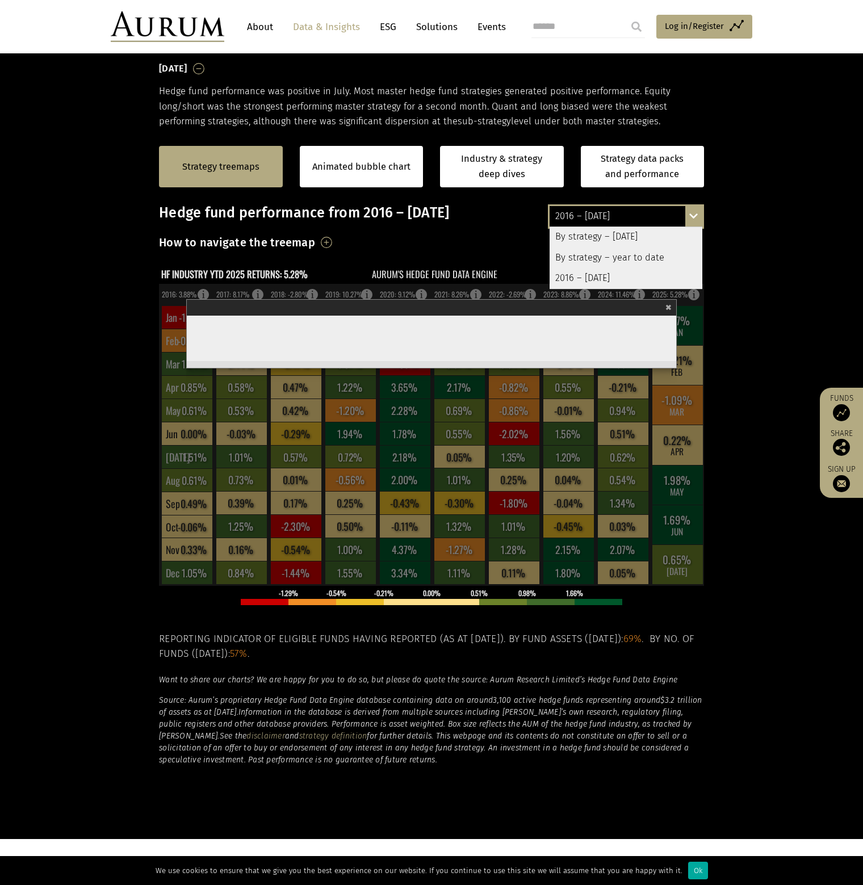
click at [672, 307] on div "× 2016" at bounding box center [431, 307] width 489 height 16
click at [670, 307] on span "×" at bounding box center [668, 305] width 6 height 13
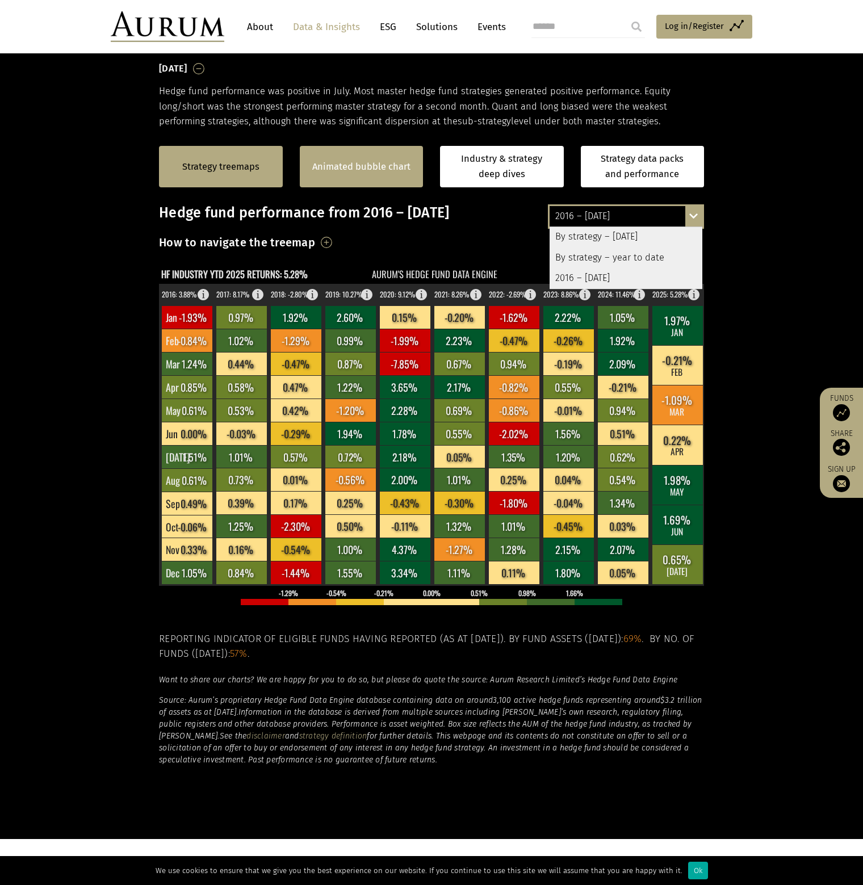
click at [356, 175] on div "Animated bubble chart" at bounding box center [362, 166] width 124 height 41
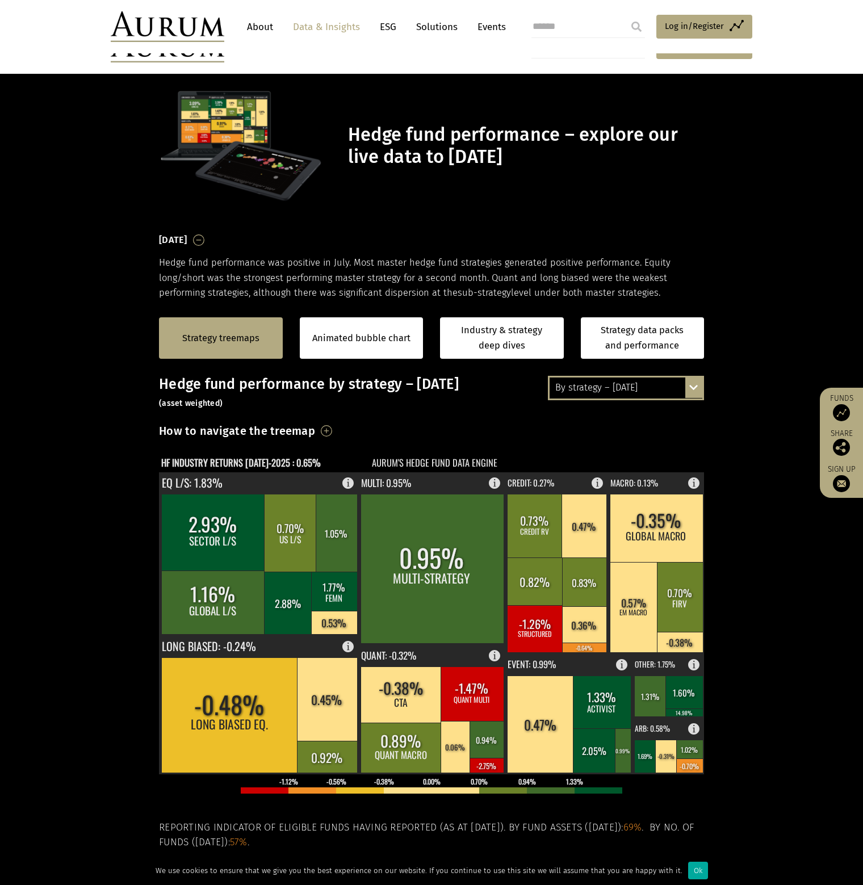
scroll to position [79, 0]
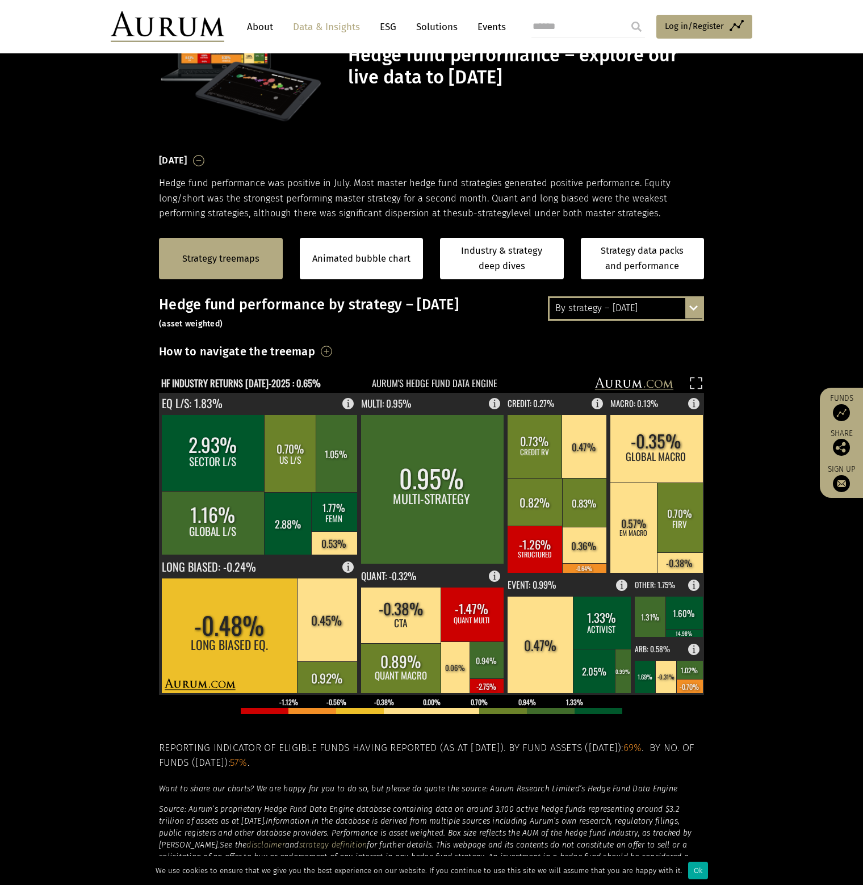
click at [315, 350] on h3 "How to navigate the treemap" at bounding box center [237, 351] width 156 height 19
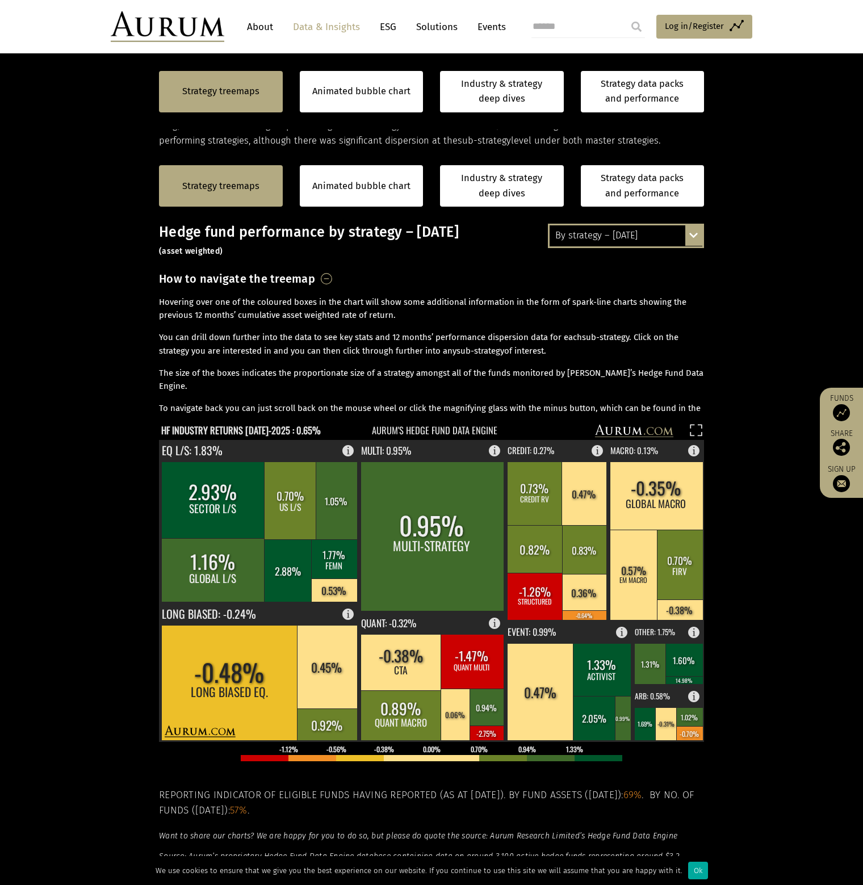
scroll to position [306, 0]
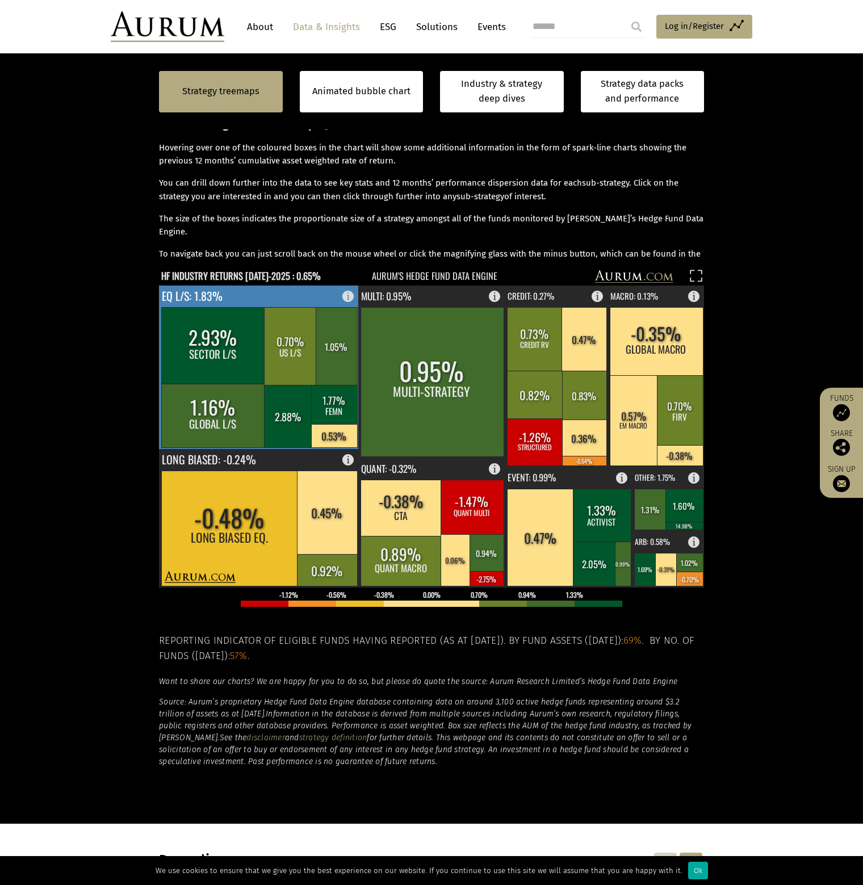
click at [348, 295] on rect at bounding box center [351, 293] width 14 height 16
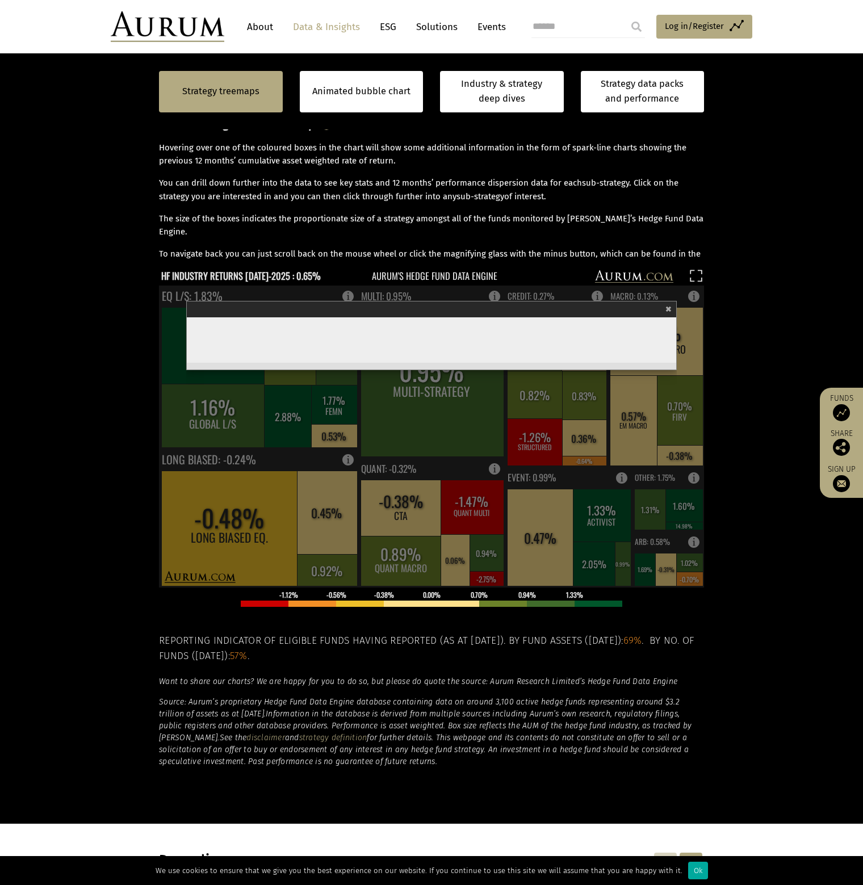
click at [667, 305] on span "×" at bounding box center [668, 307] width 6 height 13
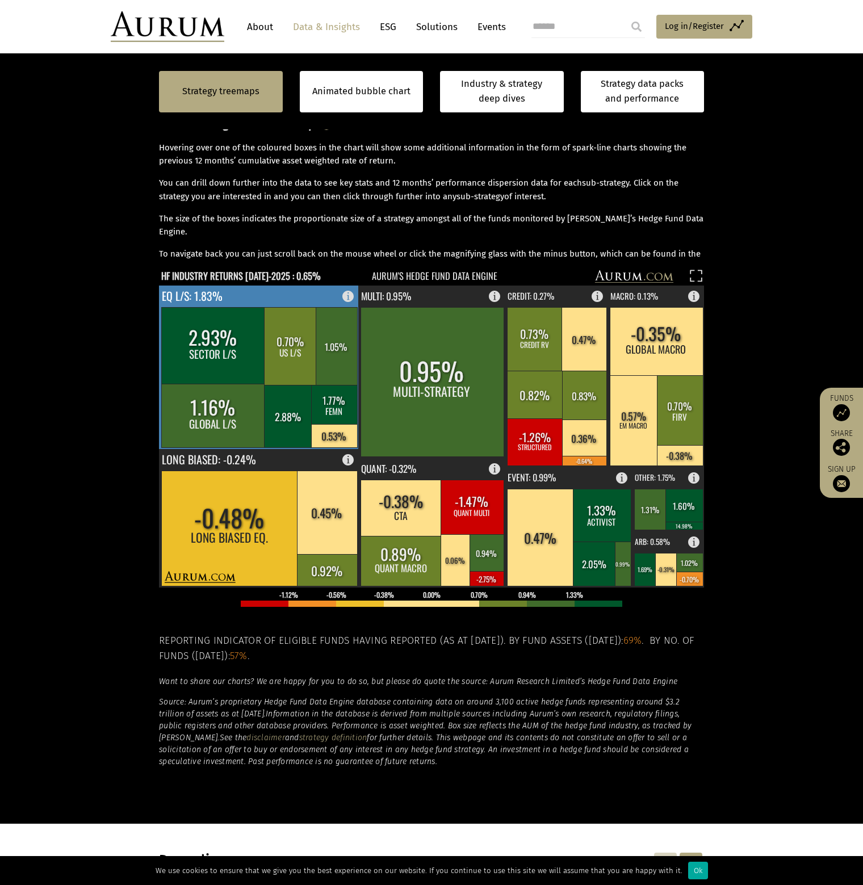
click at [349, 293] on rect at bounding box center [351, 293] width 14 height 16
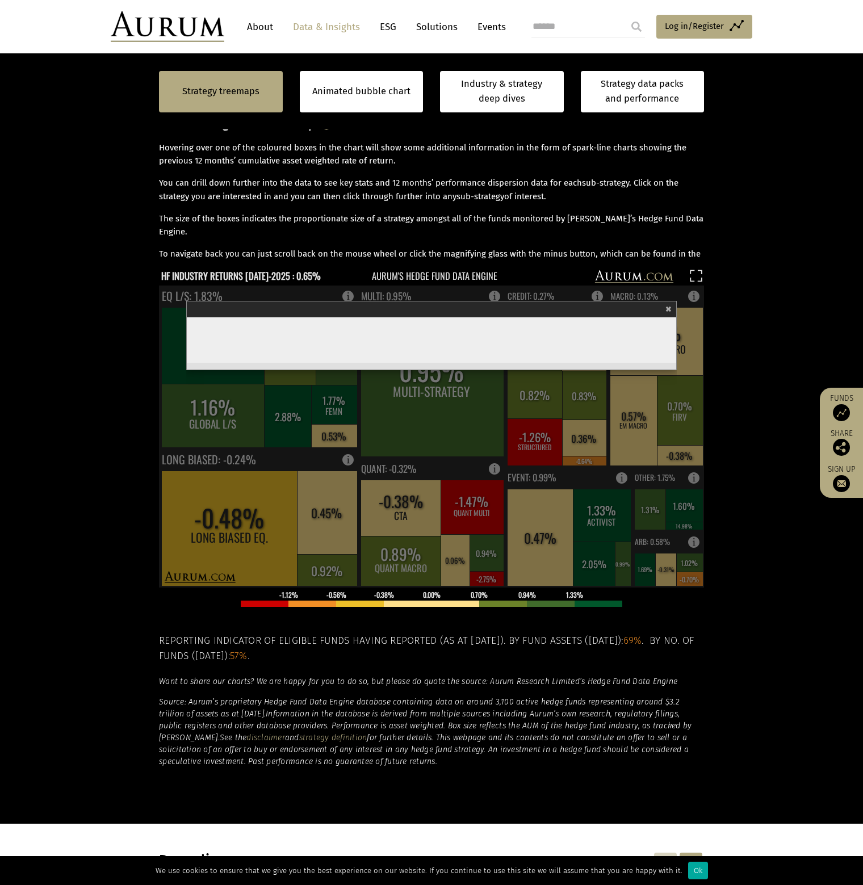
click at [349, 293] on rect at bounding box center [431, 436] width 545 height 302
click at [724, 297] on section "Strategy treemaps Animated bubble chart Industry & strategy deep dives Strategy…" at bounding box center [431, 408] width 863 height 829
click at [670, 307] on span "×" at bounding box center [668, 307] width 6 height 13
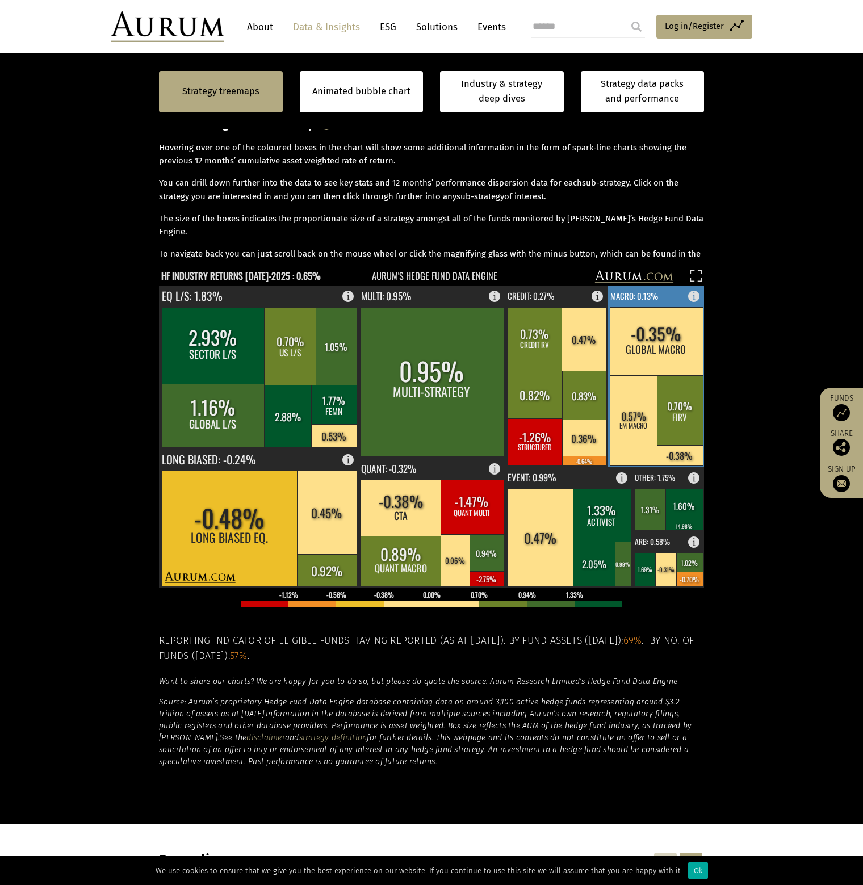
click at [692, 295] on rect at bounding box center [697, 293] width 14 height 16
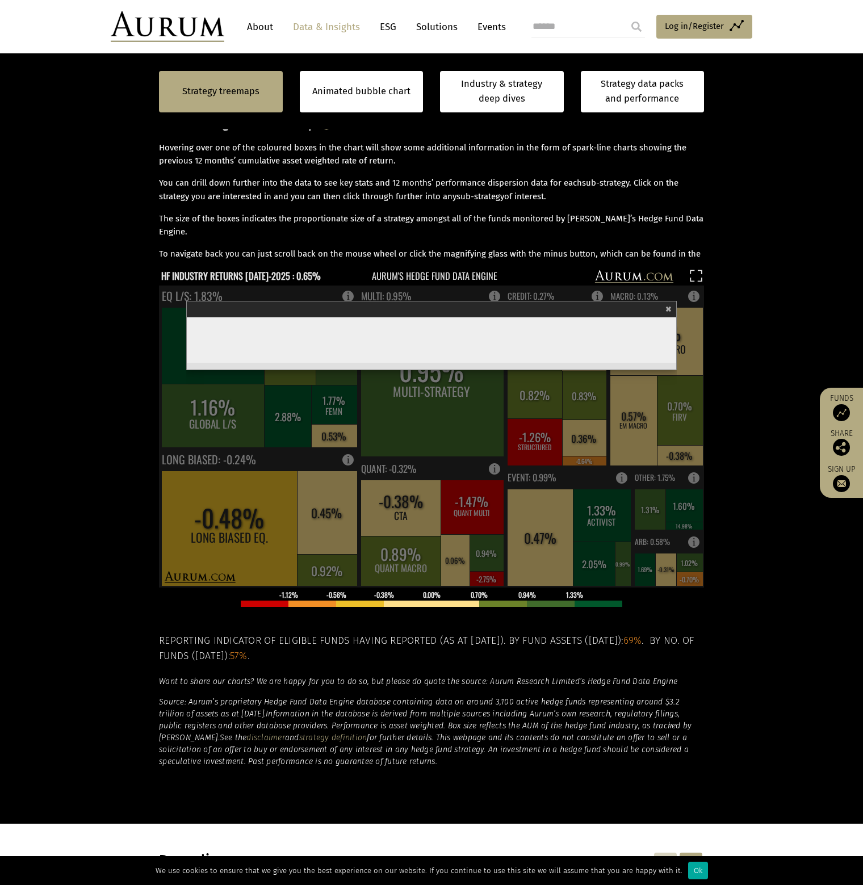
click at [734, 293] on section "Strategy treemaps Animated bubble chart Industry & strategy deep dives Strategy…" at bounding box center [431, 408] width 863 height 829
click at [669, 308] on span "×" at bounding box center [668, 307] width 6 height 13
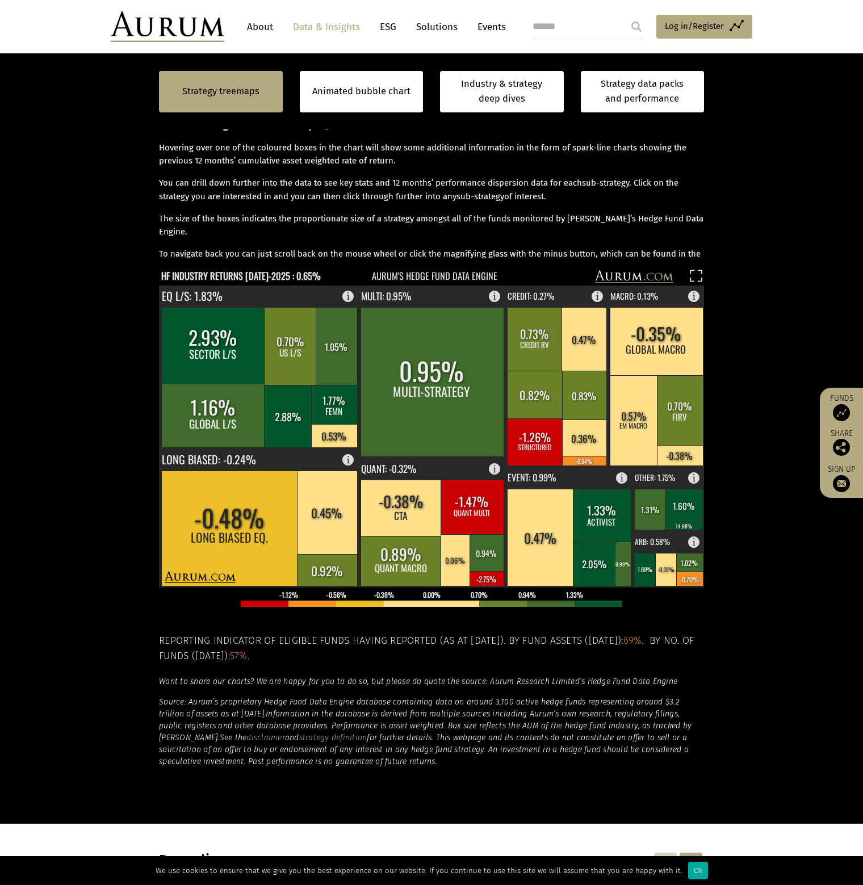
scroll to position [155, 0]
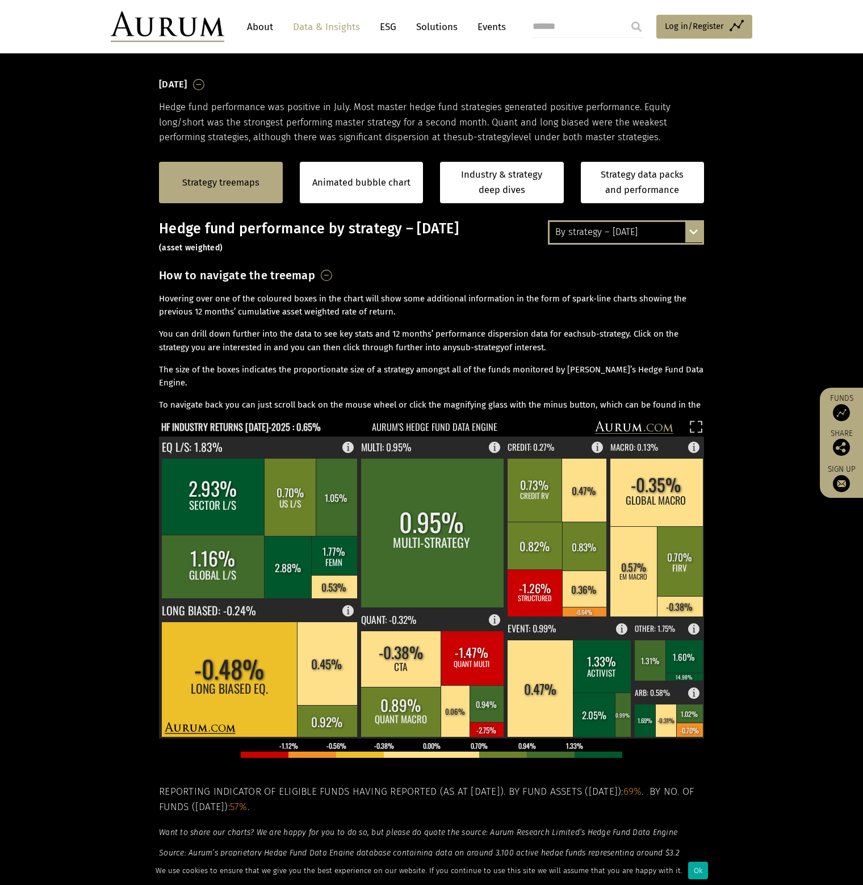
click at [686, 229] on div "By strategy – July 2025 By strategy – July 2025 By strategy – year to date 2016…" at bounding box center [626, 232] width 156 height 24
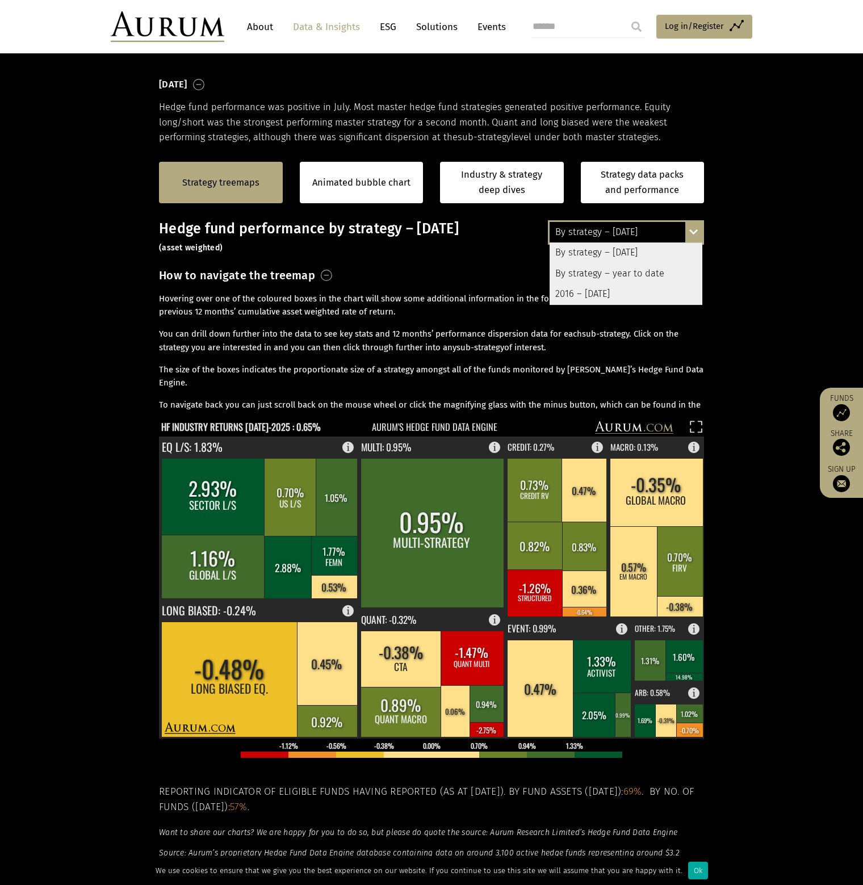
click at [617, 289] on div "2016 – [DATE]" at bounding box center [625, 294] width 153 height 20
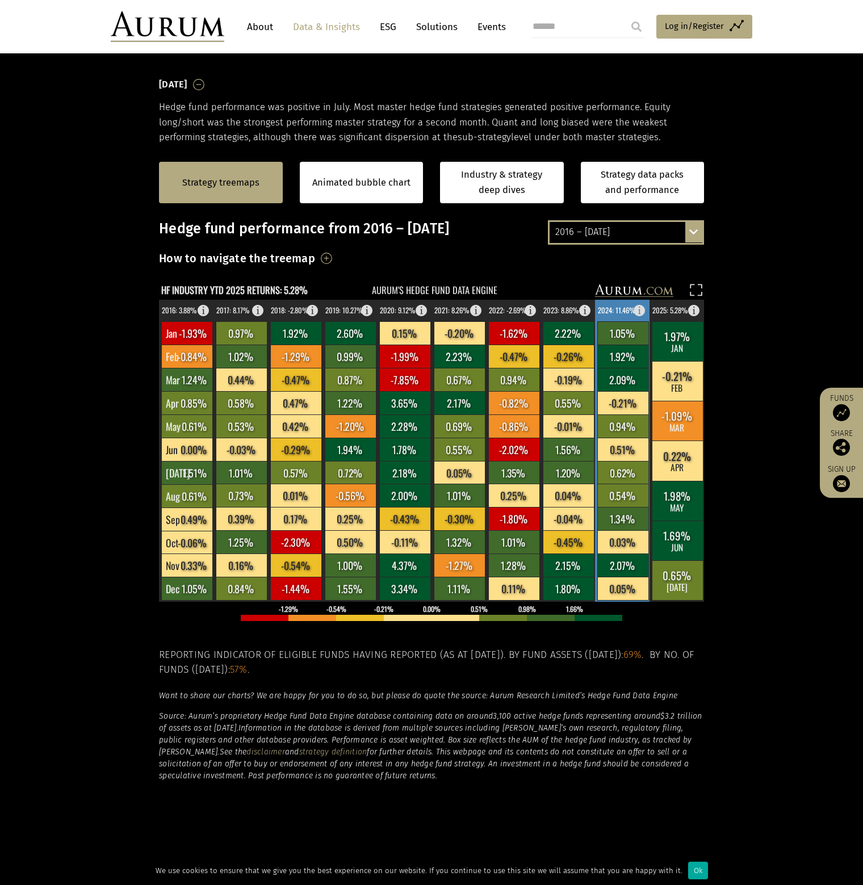
click at [639, 308] on rect at bounding box center [643, 308] width 14 height 16
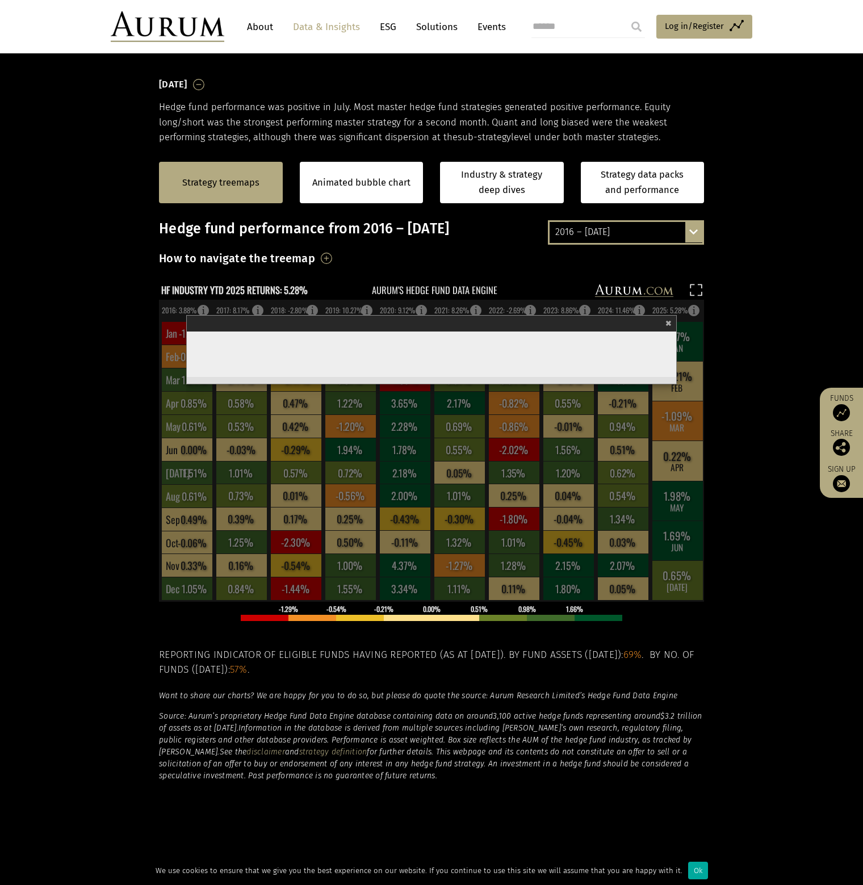
click td "$3,007bn"
click at [671, 322] on span "×" at bounding box center [668, 321] width 6 height 13
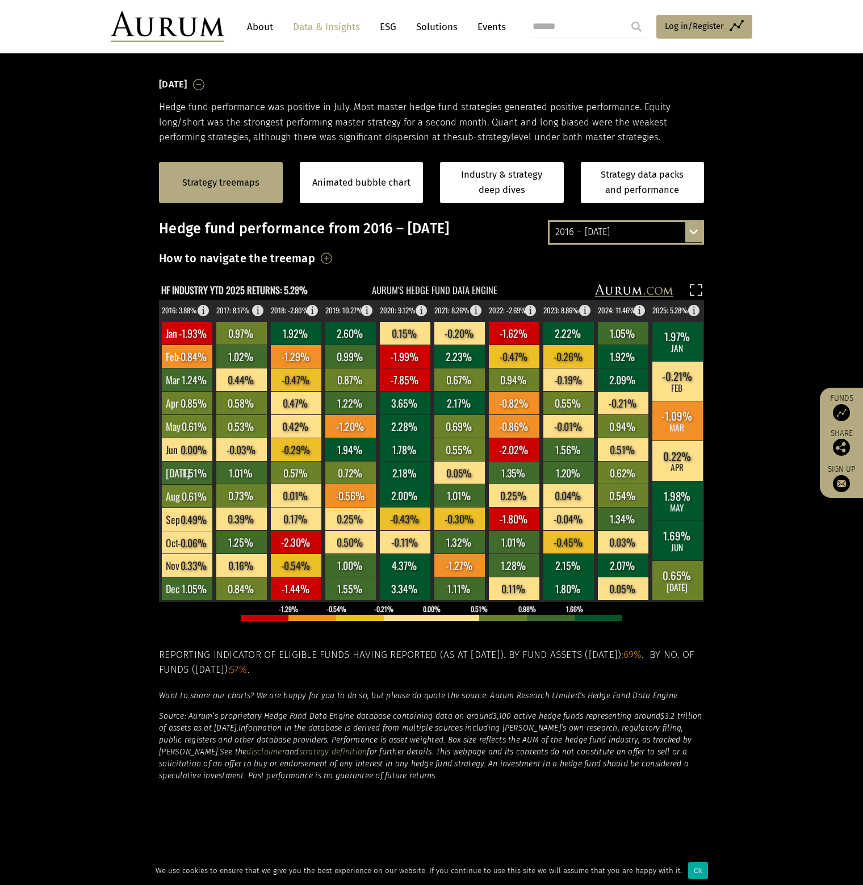
click at [766, 373] on section "Strategy treemaps Animated bubble chart Industry & strategy deep dives Strategy…" at bounding box center [431, 559] width 863 height 829
click at [698, 229] on div "2016 – July 2025 By strategy – July 2025 By strategy – year to date 2016 – July…" at bounding box center [626, 232] width 156 height 24
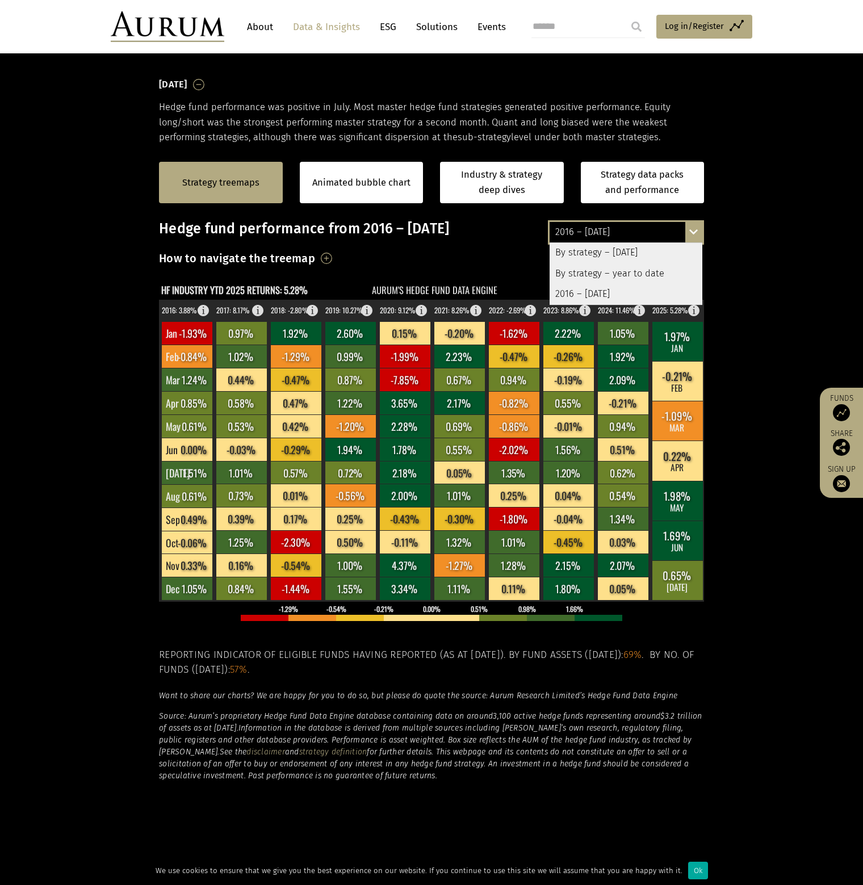
click at [751, 246] on section "Strategy treemaps Animated bubble chart Industry & strategy deep dives Strategy…" at bounding box center [431, 559] width 863 height 829
click at [741, 320] on section "Strategy treemaps Animated bubble chart Industry & strategy deep dives Strategy…" at bounding box center [431, 559] width 863 height 829
click at [696, 310] on rect at bounding box center [697, 308] width 14 height 16
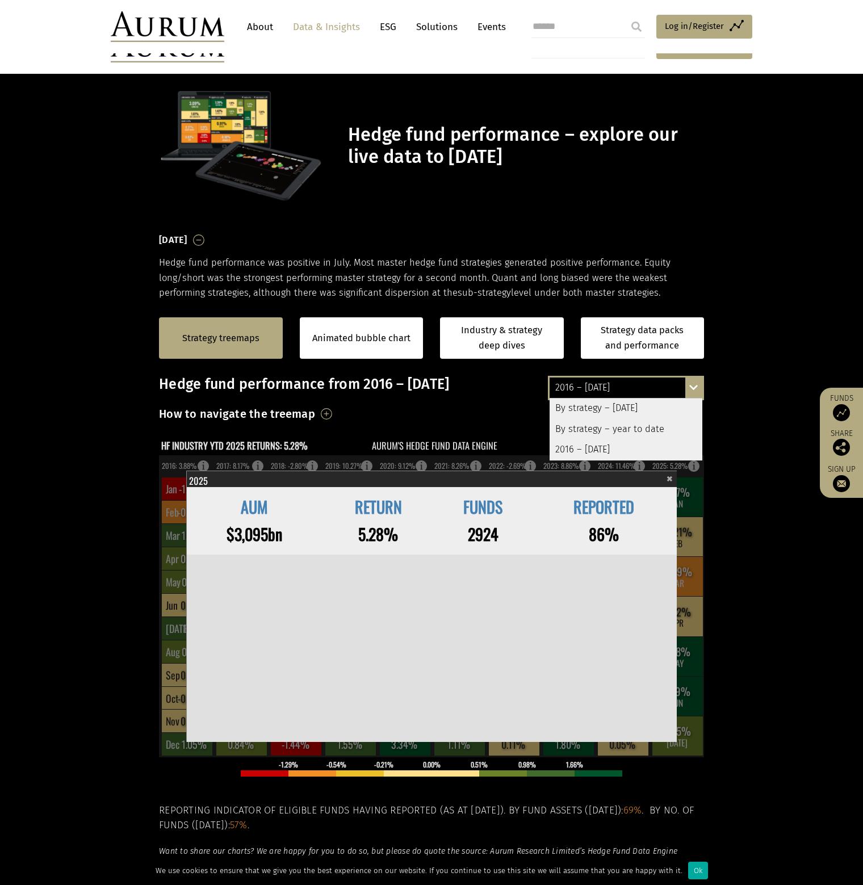
scroll to position [155, 0]
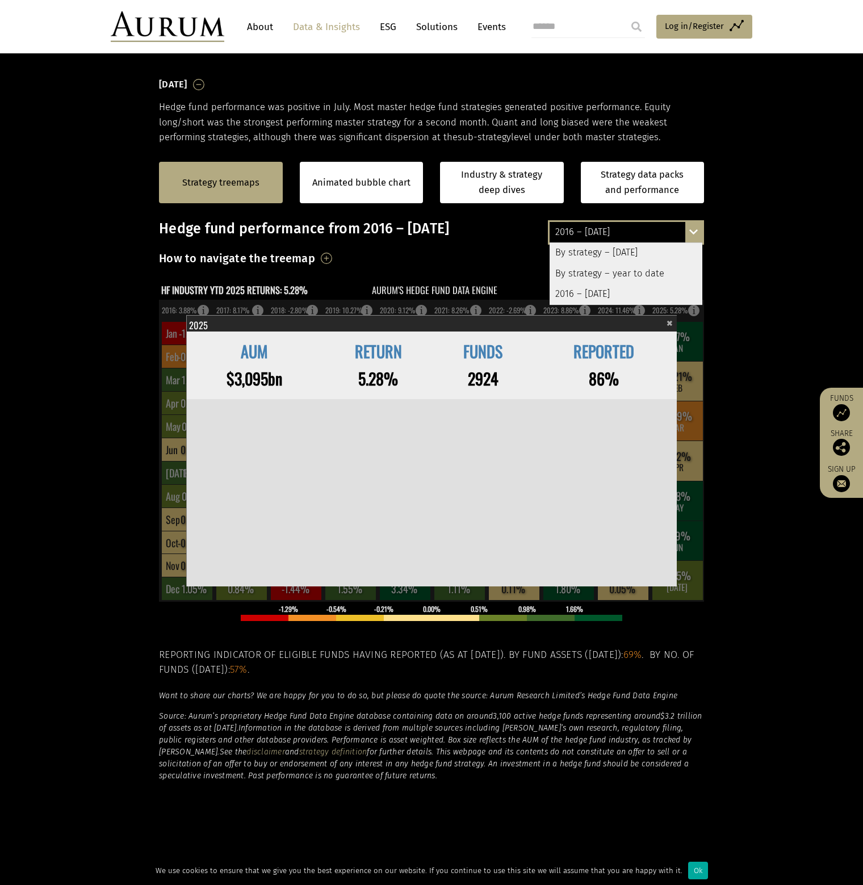
click at [770, 385] on section "Strategy treemaps Animated bubble chart Industry & strategy deep dives Strategy…" at bounding box center [431, 559] width 863 height 829
click at [780, 386] on section "Strategy treemaps Animated bubble chart Industry & strategy deep dives Strategy…" at bounding box center [431, 559] width 863 height 829
click at [763, 397] on section "Strategy treemaps Animated bubble chart Industry & strategy deep dives Strategy…" at bounding box center [431, 559] width 863 height 829
click at [777, 256] on section "Strategy treemaps Animated bubble chart Industry & strategy deep dives Strategy…" at bounding box center [431, 559] width 863 height 829
click at [751, 363] on section "Strategy treemaps Animated bubble chart Industry & strategy deep dives Strategy…" at bounding box center [431, 559] width 863 height 829
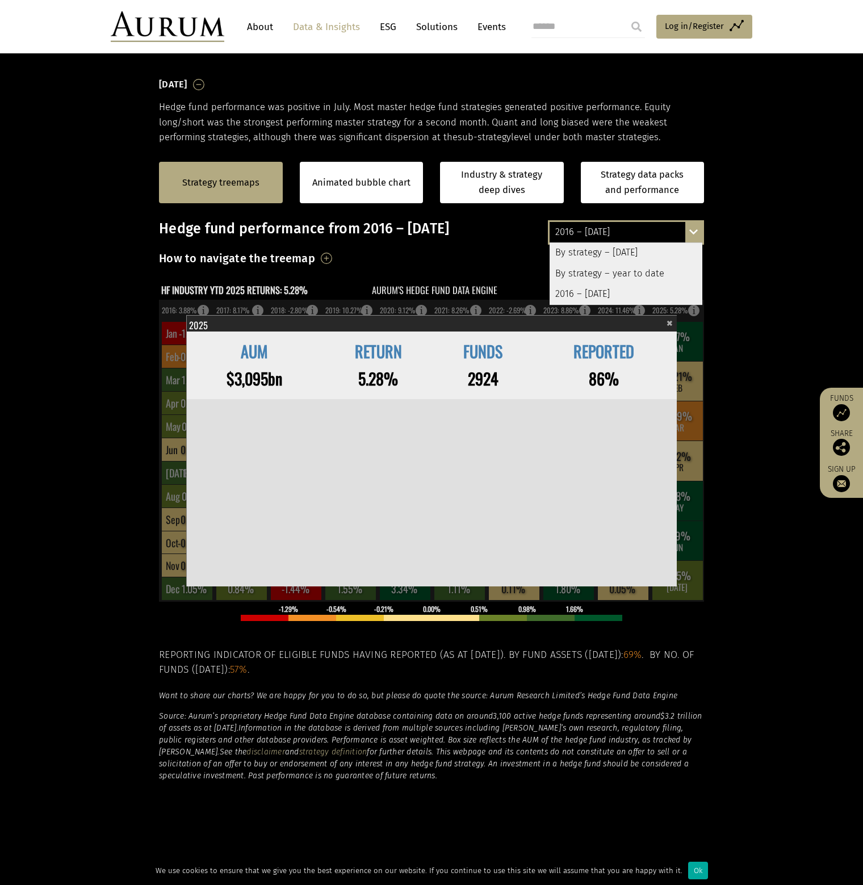
click at [670, 323] on span "×" at bounding box center [669, 321] width 6 height 13
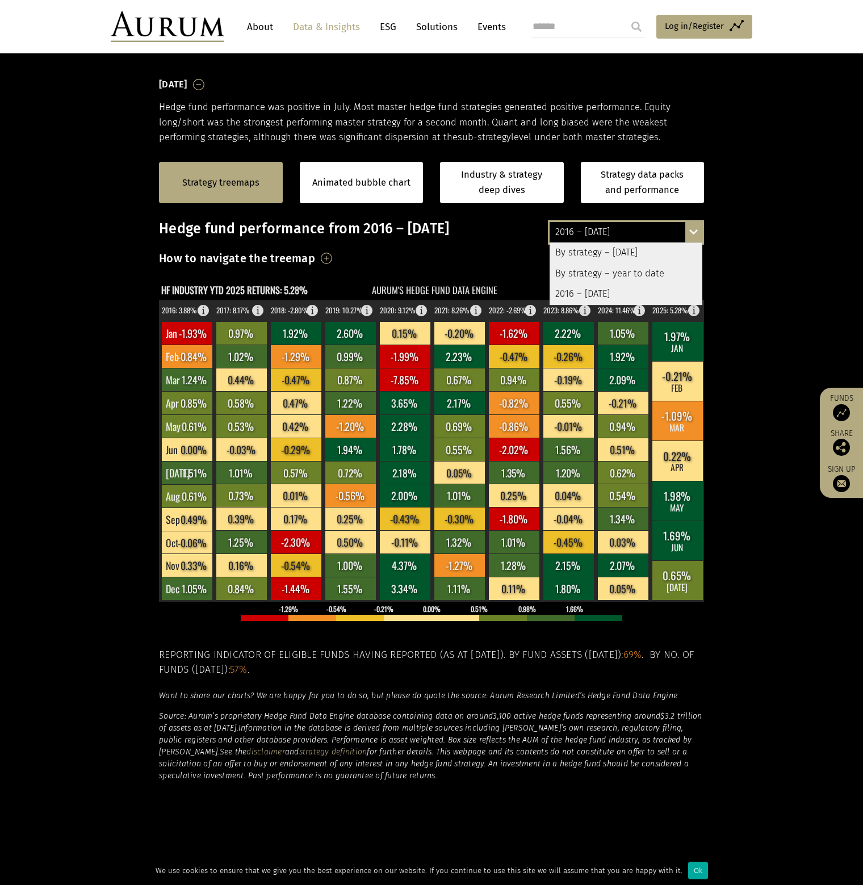
click at [638, 251] on div "By strategy – [DATE]" at bounding box center [625, 253] width 153 height 20
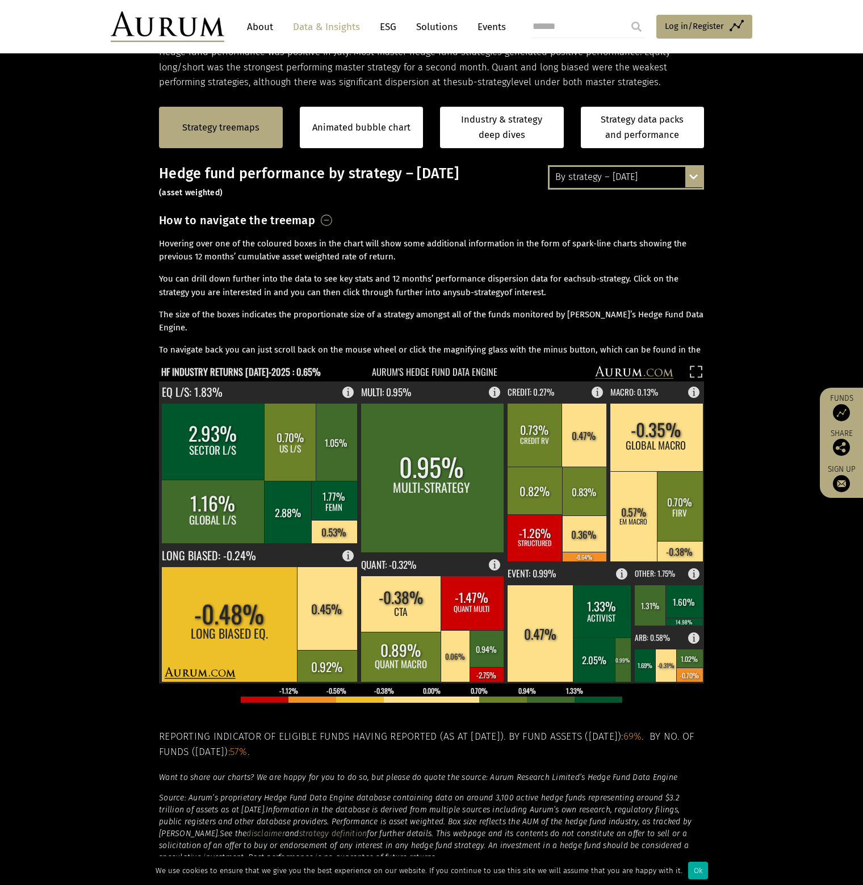
scroll to position [306, 0]
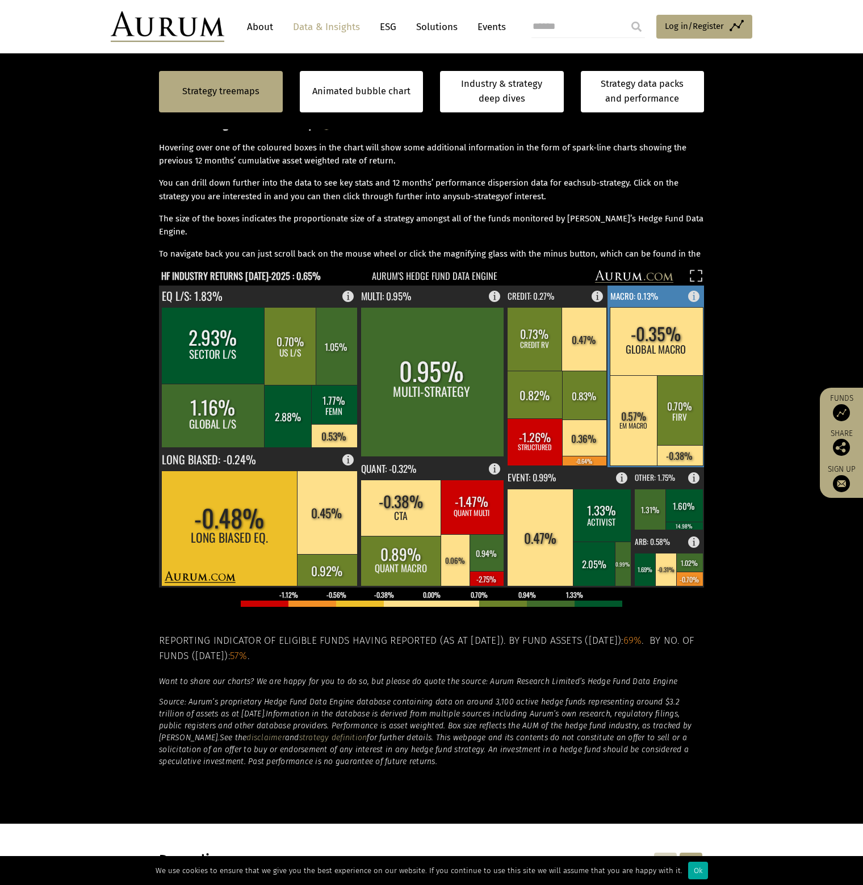
click at [695, 295] on rect at bounding box center [697, 293] width 14 height 16
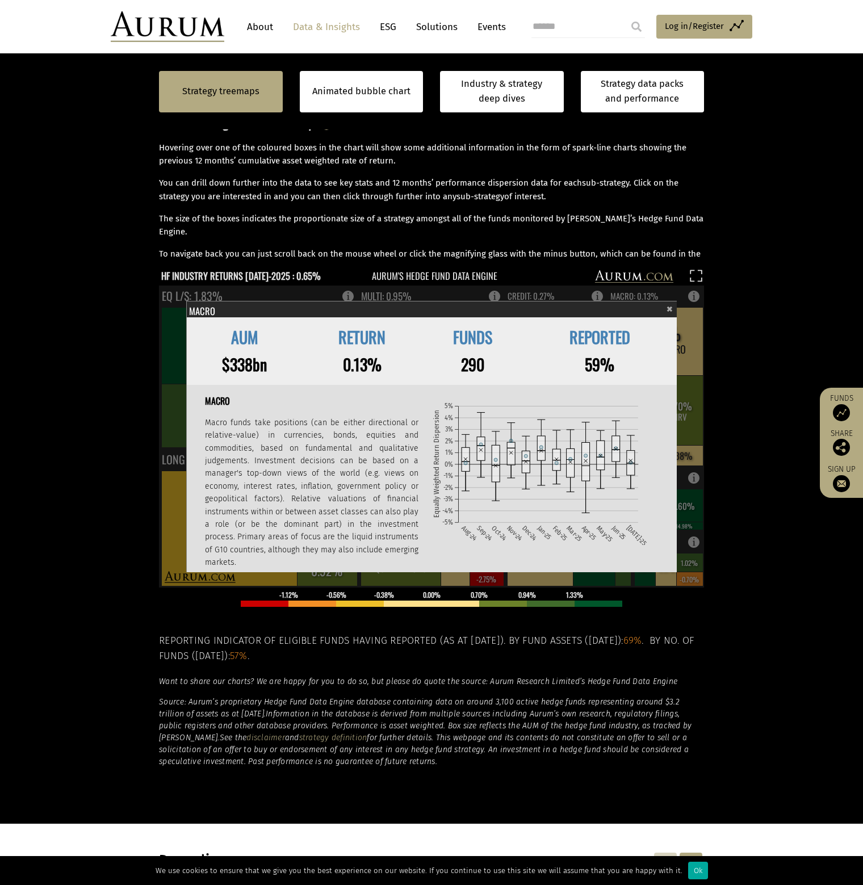
click at [734, 302] on section "Strategy treemaps Animated bubble chart Industry & strategy deep dives Strategy…" at bounding box center [431, 408] width 863 height 829
click at [693, 221] on p "The size of the boxes indicates the proportionate size of a strategy amongst al…" at bounding box center [431, 225] width 545 height 27
click at [536, 247] on p "To navigate back you can just scroll back on the mouse wheel or click the magni…" at bounding box center [431, 260] width 545 height 27
click at [669, 310] on span "×" at bounding box center [669, 307] width 6 height 13
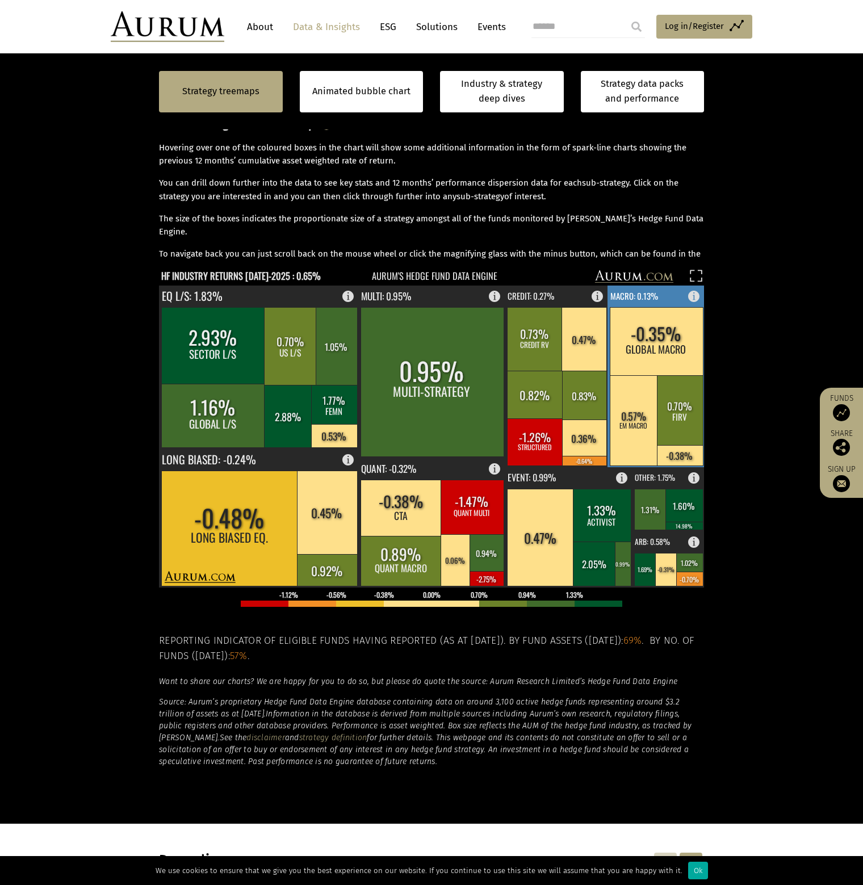
click at [704, 369] on div "By strategy – July 2025 By strategy – July 2025 By strategy – year to date 2016…" at bounding box center [432, 432] width 568 height 726
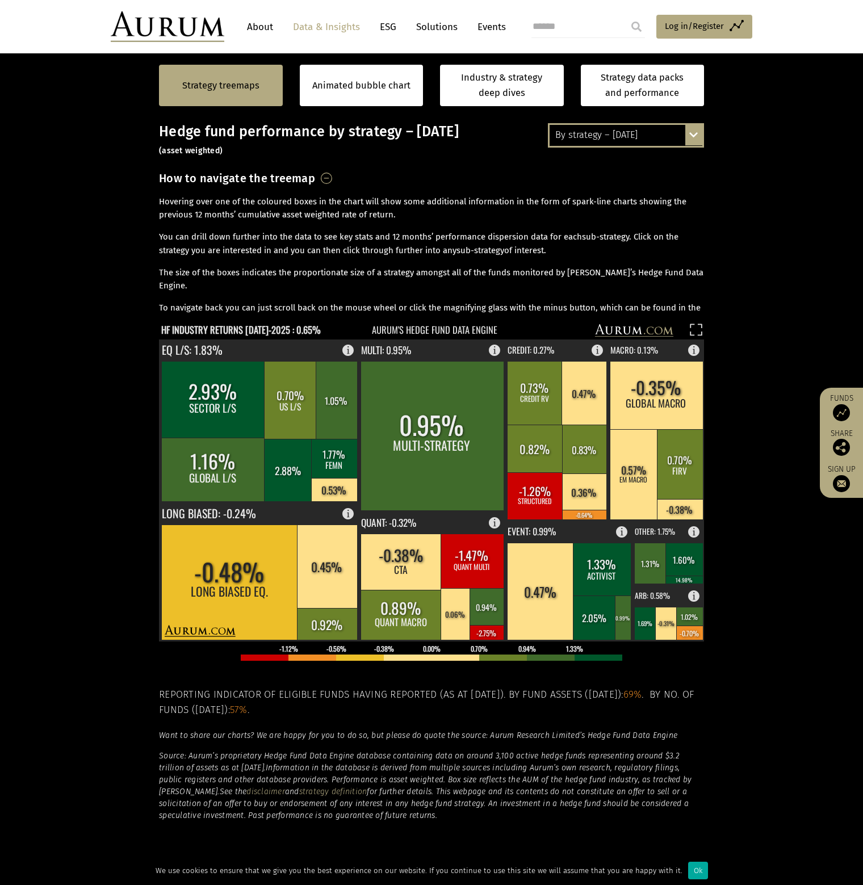
scroll to position [231, 0]
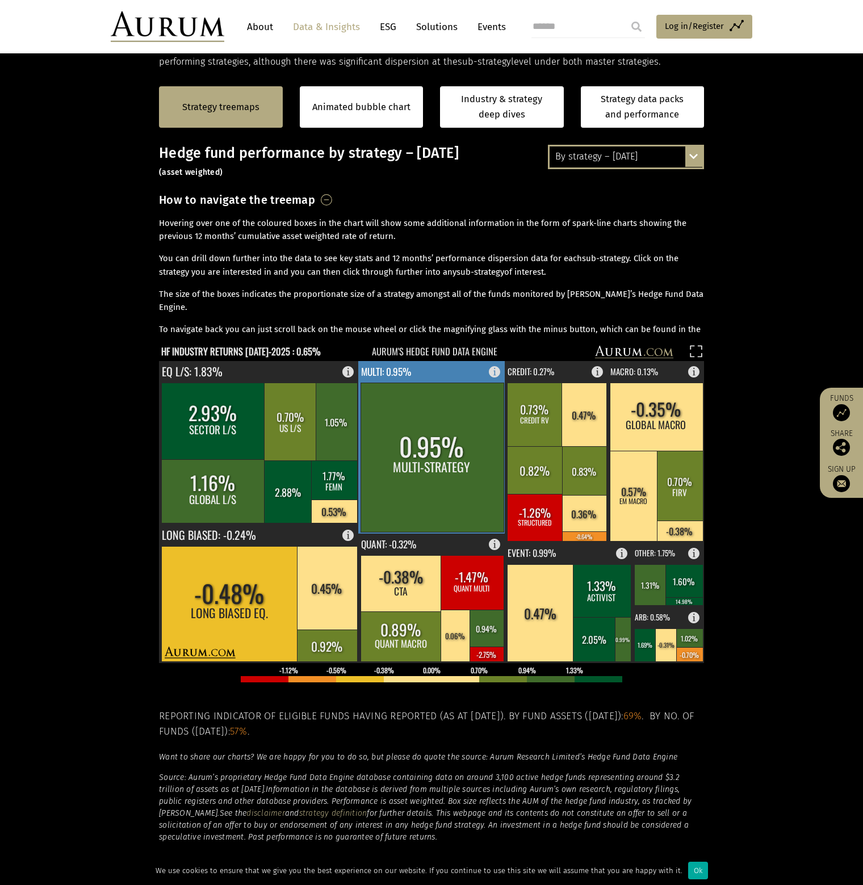
click at [462, 443] on rect at bounding box center [431, 457] width 143 height 149
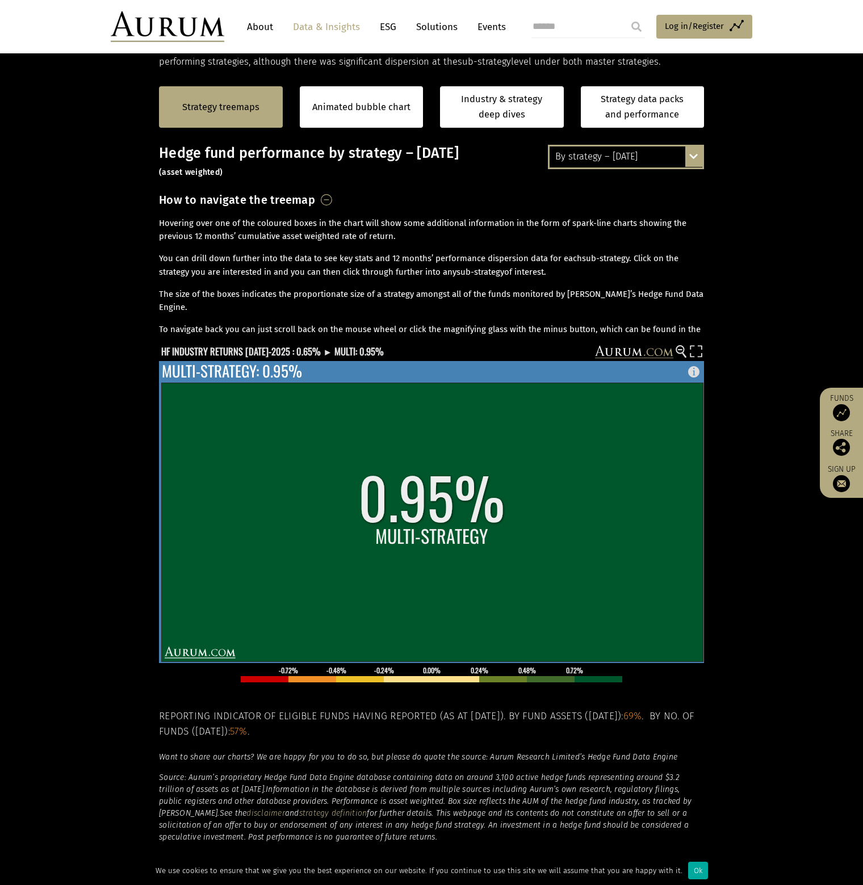
click at [591, 415] on rect at bounding box center [431, 522] width 541 height 279
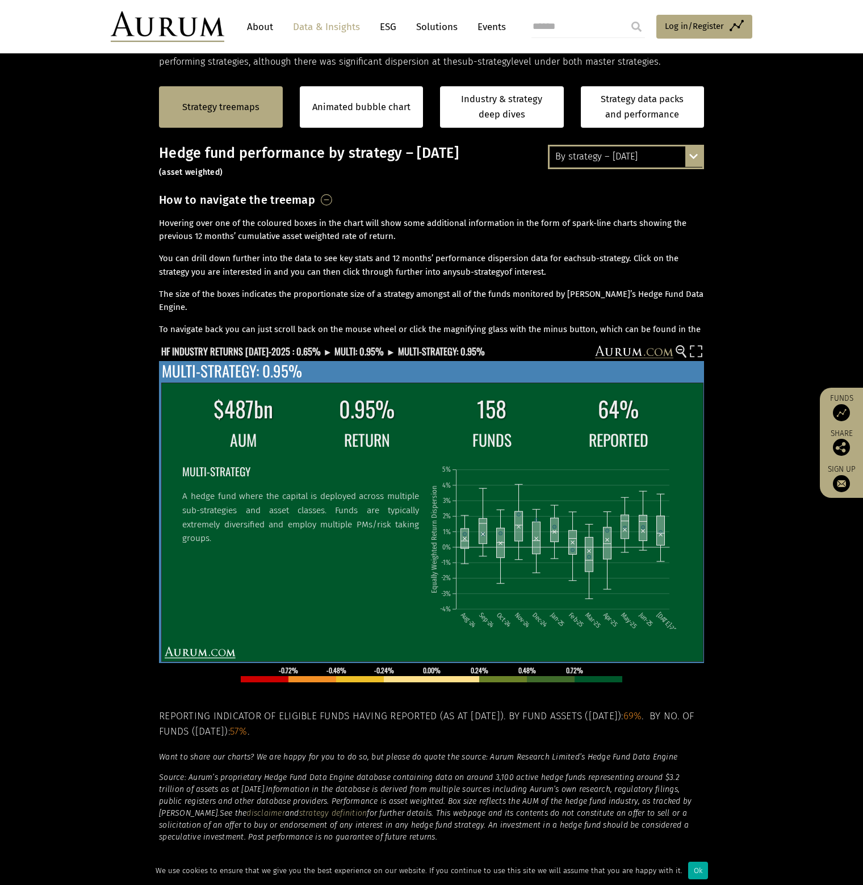
click at [397, 463] on h2 "MULTI-STRATEGY" at bounding box center [300, 472] width 237 height 18
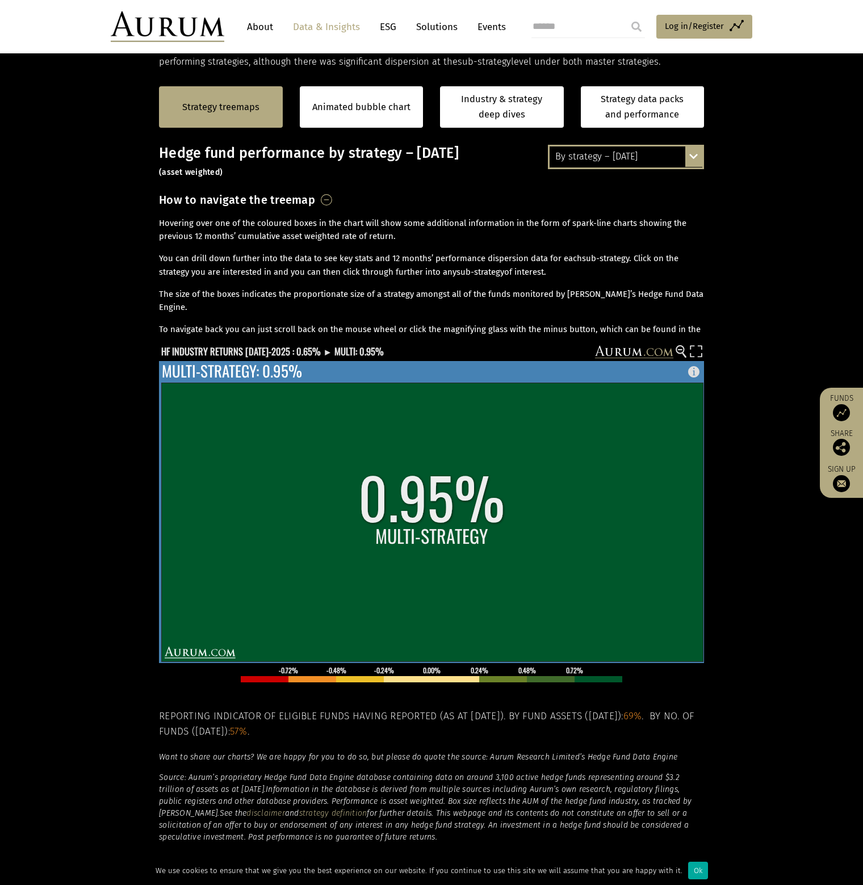
click at [595, 427] on rect at bounding box center [431, 522] width 541 height 279
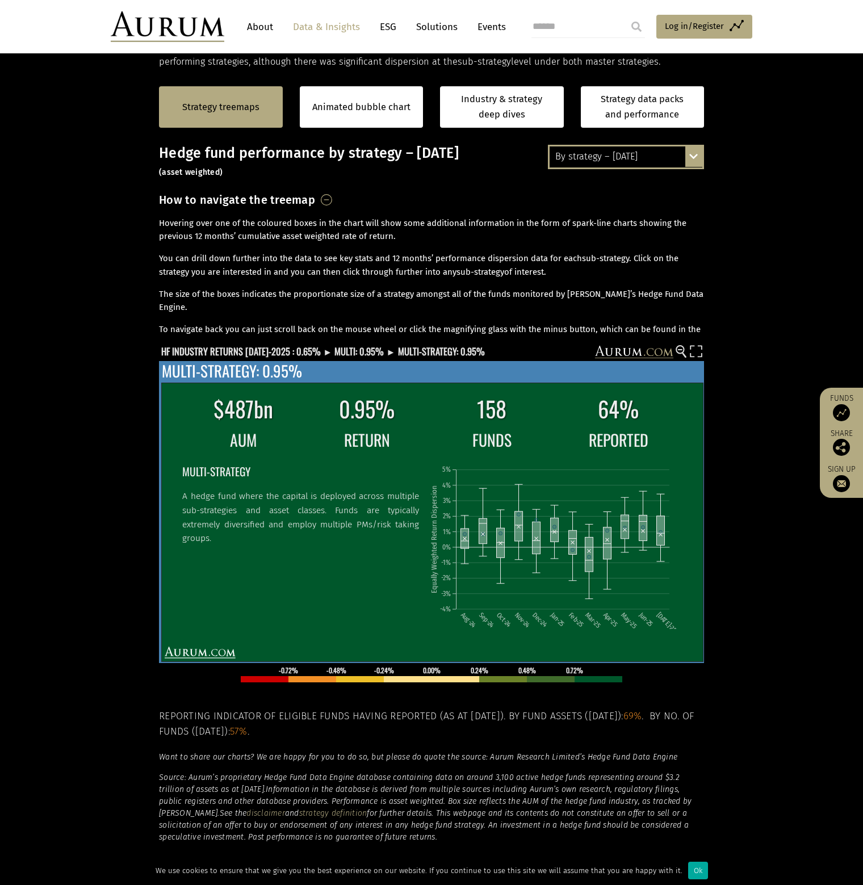
click at [537, 462] on icon "Aug-24 Sep-24 Oct-24 Nov-24 Dec-24 Jan-25 Feb-25 Mar-25 Apr-25 May-25 Jun-25 Ju…" at bounding box center [555, 541] width 251 height 173
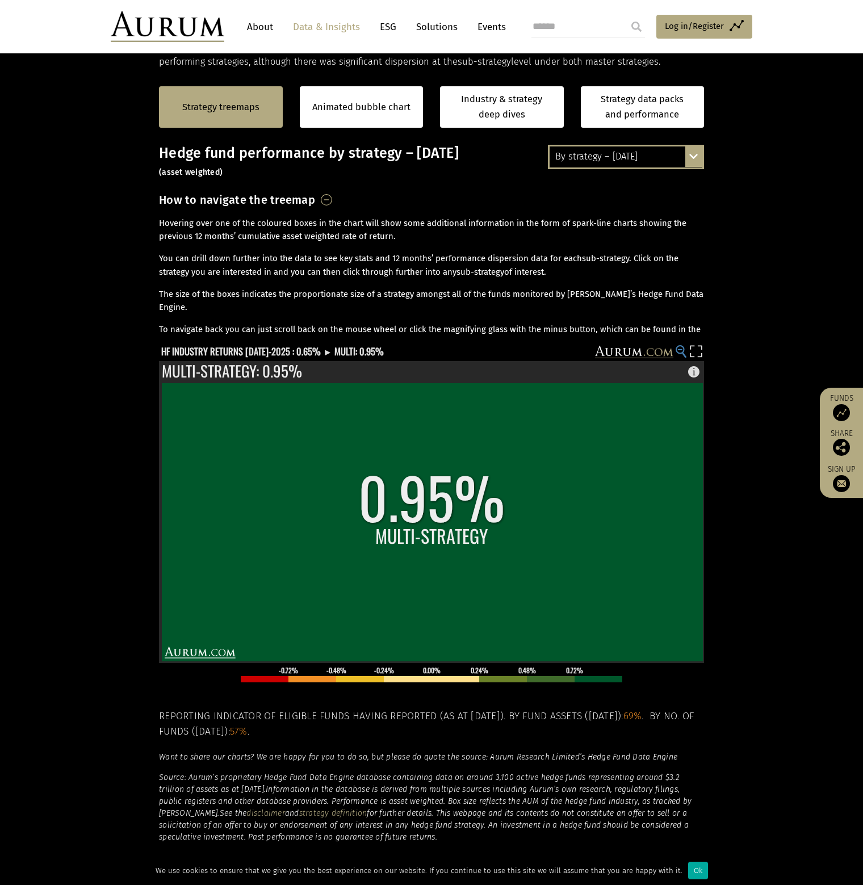
click at [682, 351] on circle at bounding box center [679, 349] width 7 height 7
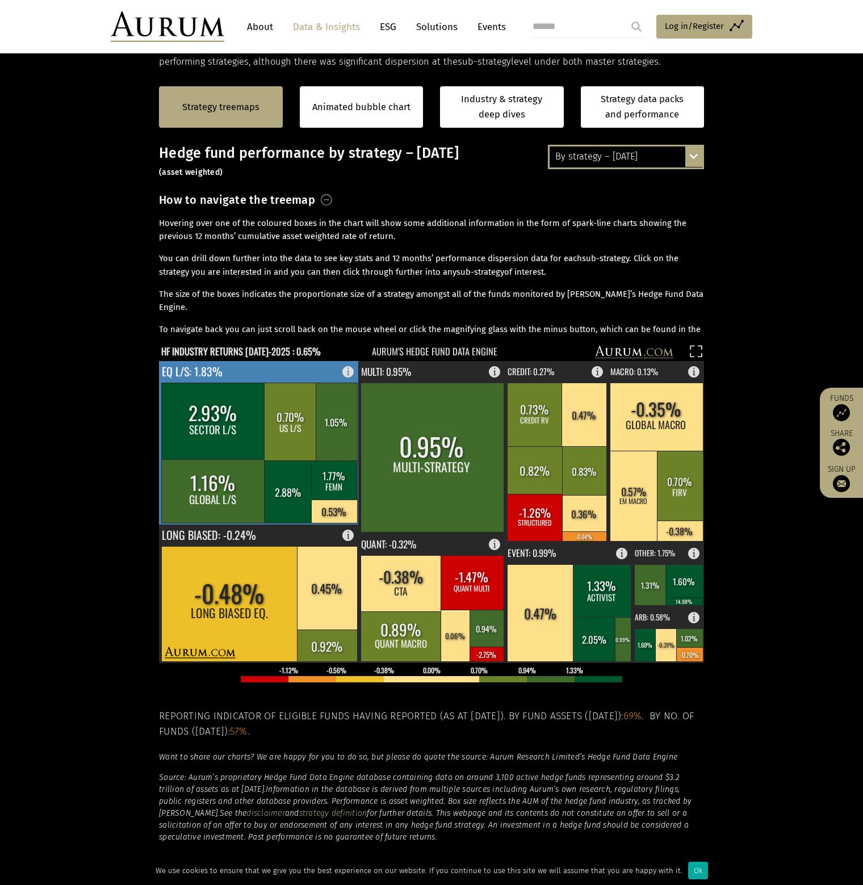
click at [350, 368] on rect at bounding box center [351, 369] width 14 height 16
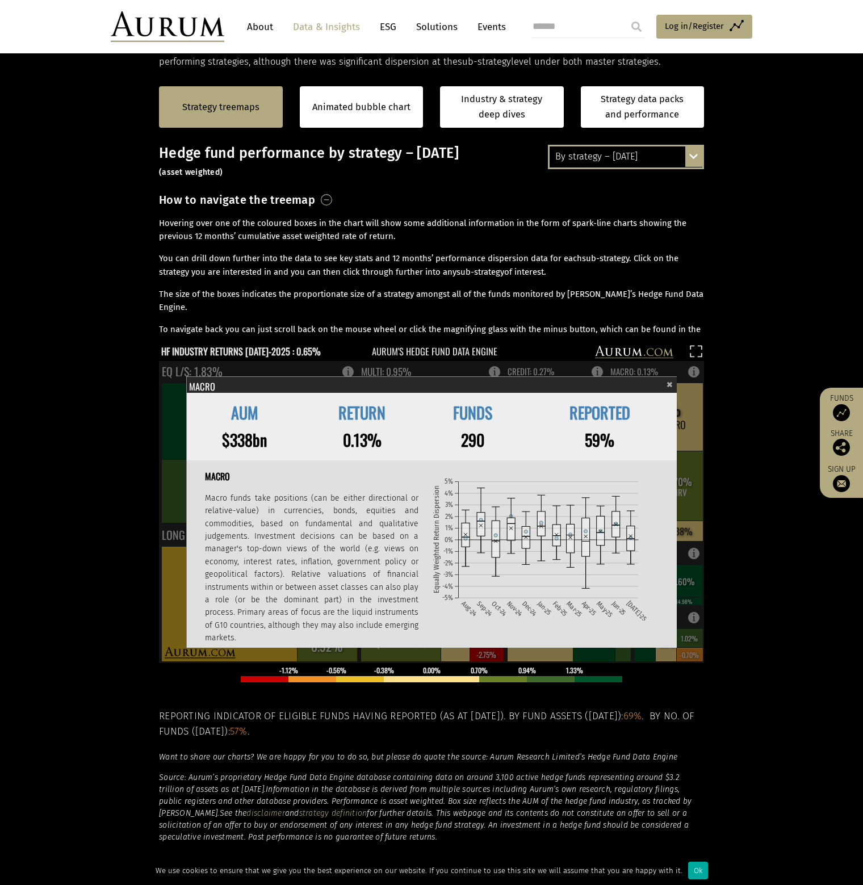
click at [739, 463] on section "Strategy treemaps Animated bubble chart Industry & strategy deep dives Strategy…" at bounding box center [431, 483] width 863 height 829
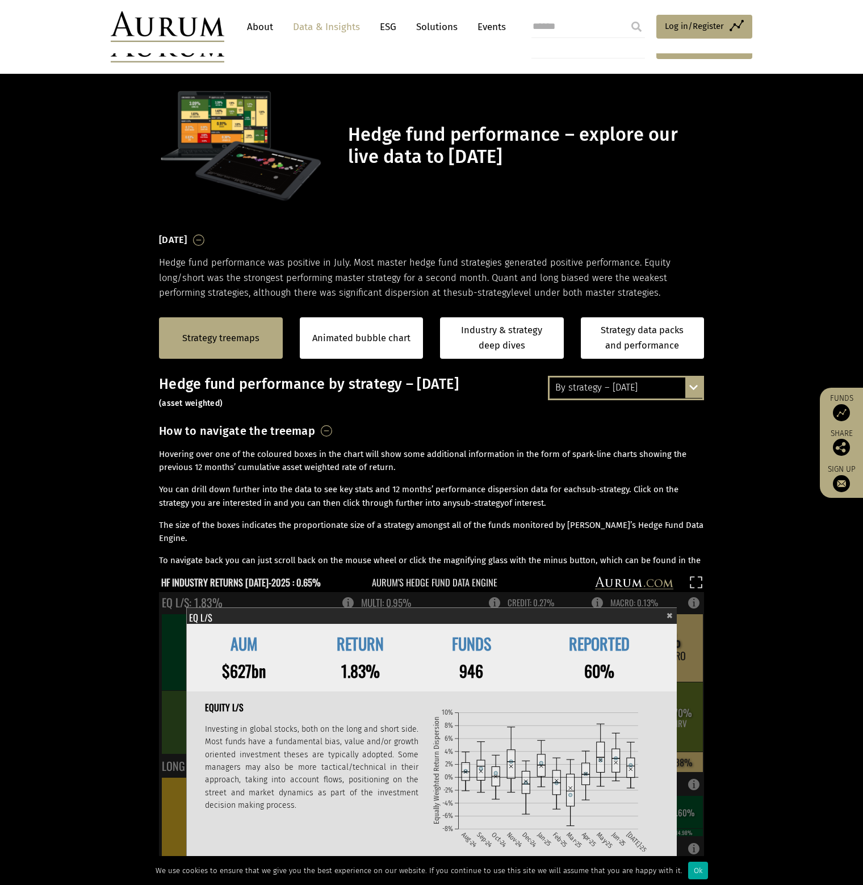
scroll to position [231, 0]
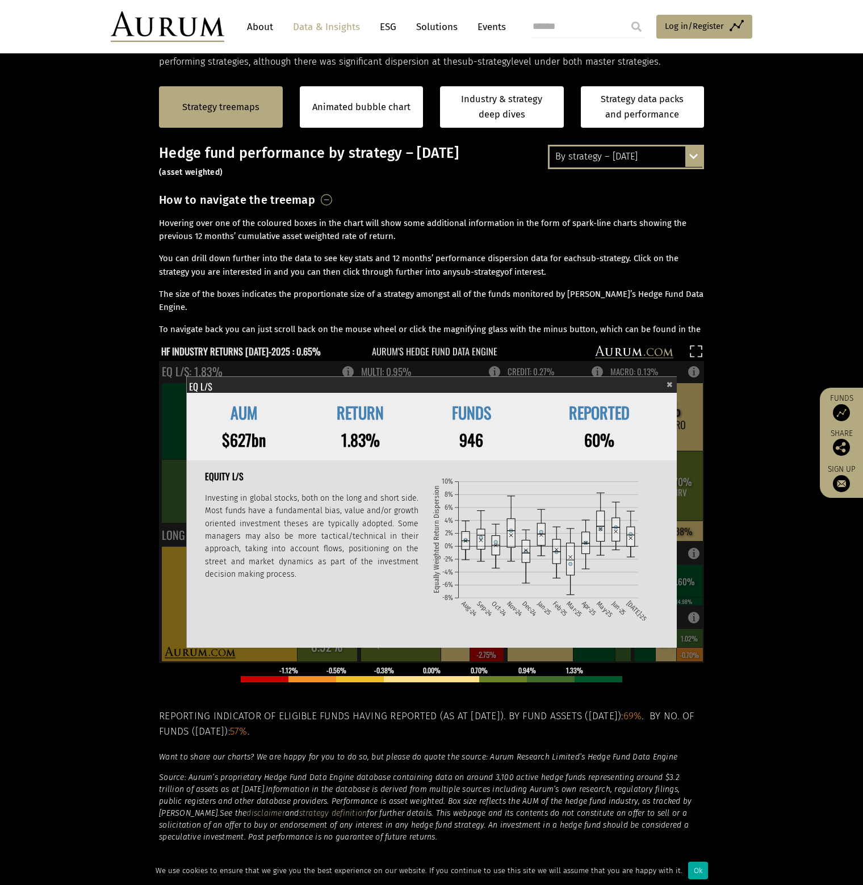
click at [665, 381] on div "Eq L/S" at bounding box center [431, 385] width 484 height 16
click at [670, 382] on span "×" at bounding box center [669, 383] width 6 height 13
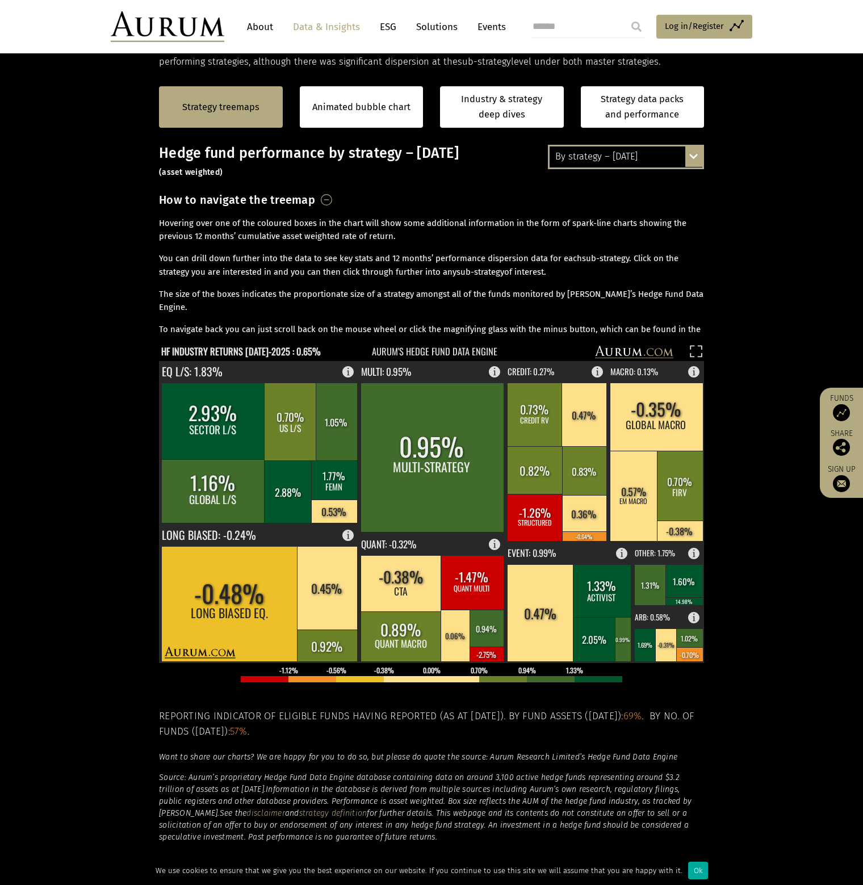
click at [775, 276] on section "Strategy treemaps Animated bubble chart Industry & strategy deep dives Strategy…" at bounding box center [431, 483] width 863 height 829
